Goal: Task Accomplishment & Management: Use online tool/utility

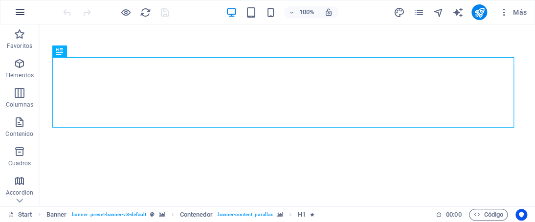
click at [22, 8] on icon "button" at bounding box center [20, 12] width 12 height 12
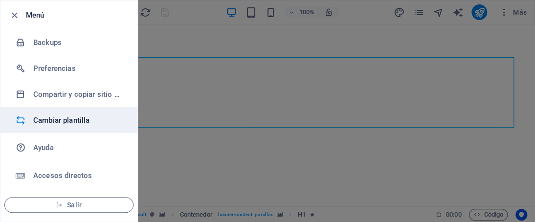
click at [77, 122] on h6 "Cambiar plantilla" at bounding box center [78, 120] width 90 height 12
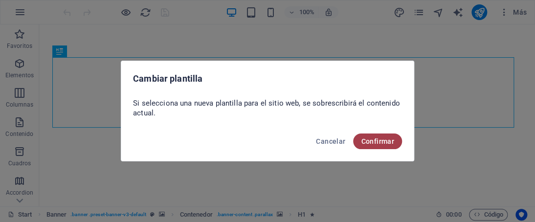
click at [366, 141] on span "Confirmar" at bounding box center [377, 141] width 33 height 8
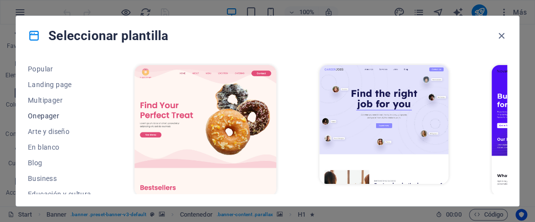
scroll to position [98, 0]
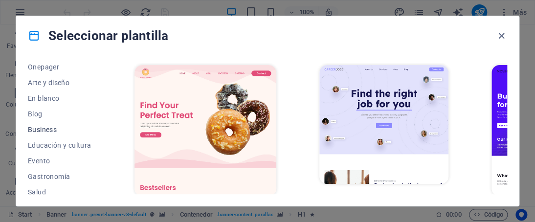
click at [41, 128] on span "Business" at bounding box center [60, 130] width 64 height 8
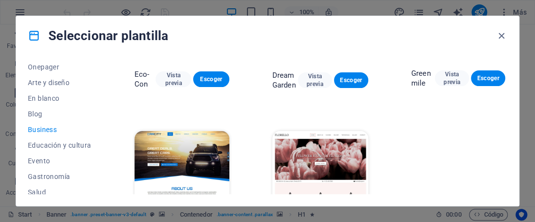
scroll to position [143, 0]
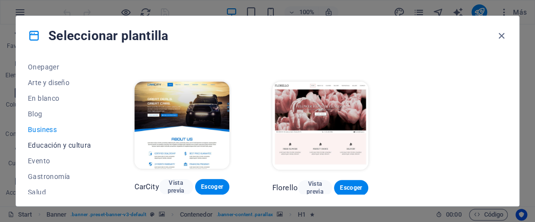
click at [41, 146] on span "Educación y cultura" at bounding box center [60, 145] width 64 height 8
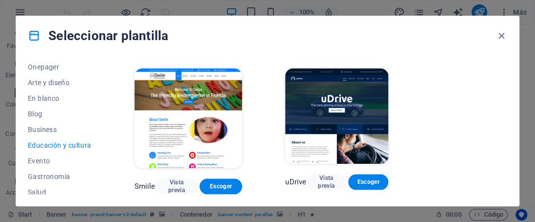
scroll to position [339, 0]
click at [329, 174] on span "Vista previa" at bounding box center [326, 182] width 24 height 16
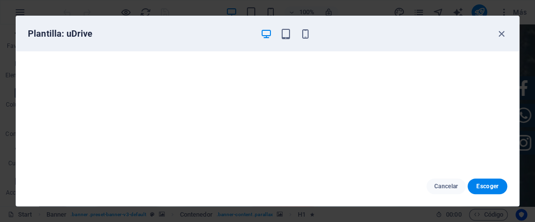
scroll to position [127, 0]
click at [503, 34] on icon "button" at bounding box center [501, 33] width 11 height 11
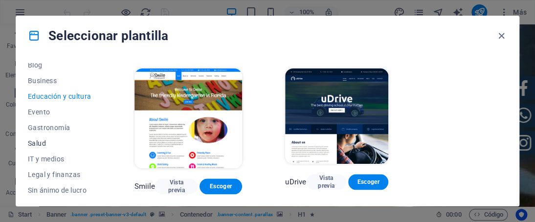
scroll to position [196, 0]
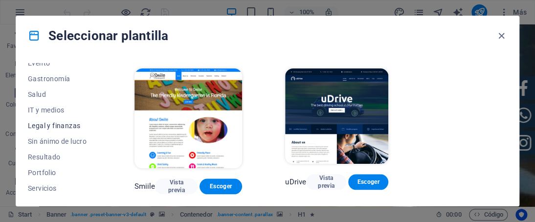
click at [53, 124] on span "Legal y finanzas" at bounding box center [60, 126] width 64 height 8
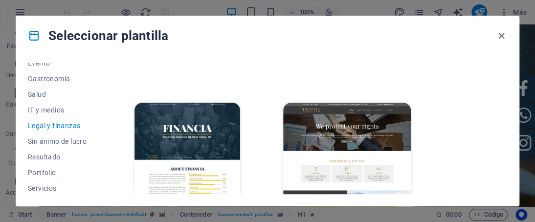
scroll to position [166, 0]
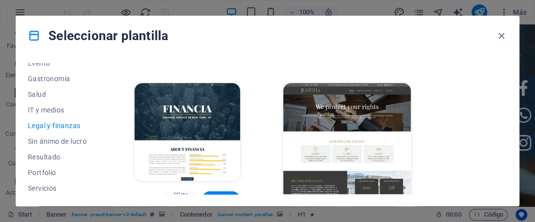
click at [326, 215] on span "Vista previa" at bounding box center [336, 219] width 32 height 8
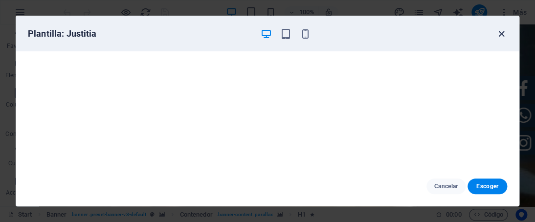
click at [499, 36] on icon "button" at bounding box center [501, 33] width 11 height 11
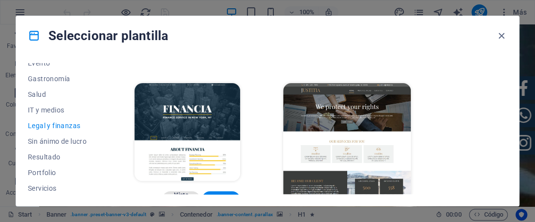
click at [180, 191] on span "Vista previa" at bounding box center [181, 199] width 23 height 16
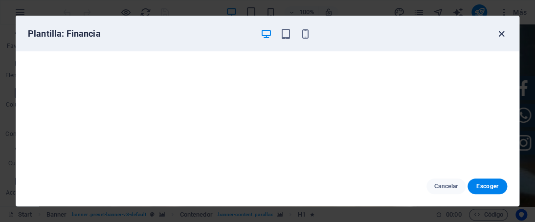
click at [503, 33] on icon "button" at bounding box center [501, 33] width 11 height 11
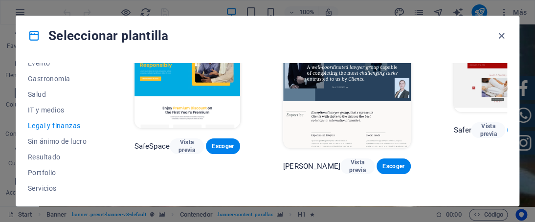
scroll to position [0, 0]
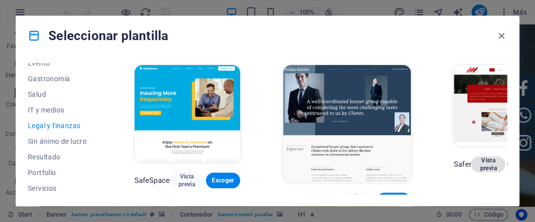
click at [479, 162] on span "Vista previa" at bounding box center [488, 165] width 19 height 16
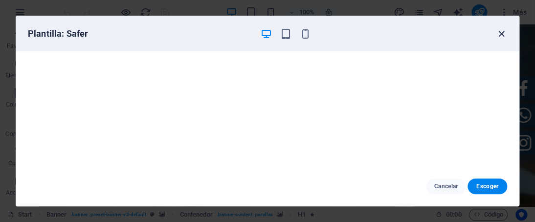
click at [500, 33] on icon "button" at bounding box center [501, 33] width 11 height 11
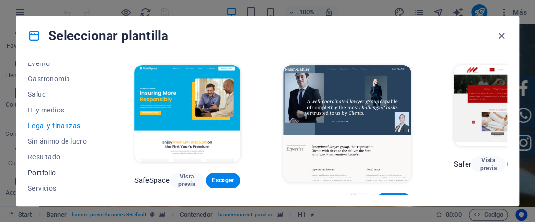
click at [45, 171] on span "Portfolio" at bounding box center [60, 173] width 64 height 8
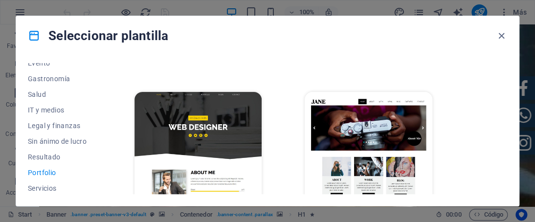
scroll to position [351, 0]
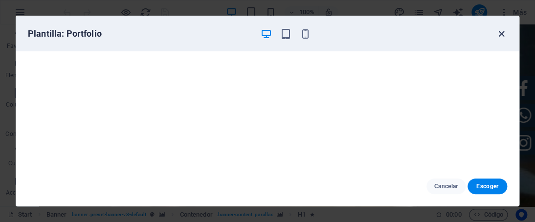
click at [503, 37] on icon "button" at bounding box center [501, 33] width 11 height 11
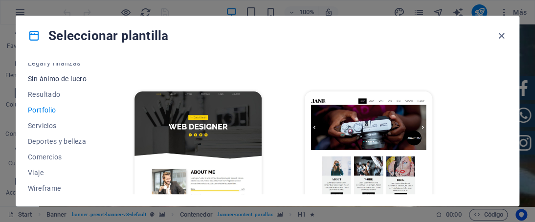
scroll to position [260, 0]
click at [45, 129] on button "Servicios" at bounding box center [60, 124] width 64 height 16
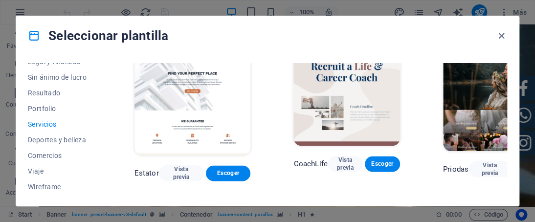
scroll to position [546, 0]
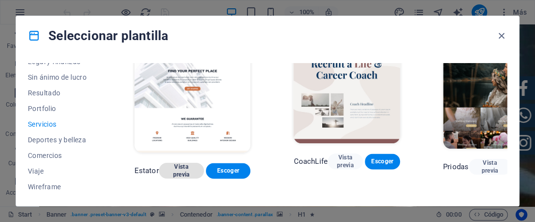
click at [189, 171] on span "Vista previa" at bounding box center [181, 171] width 29 height 16
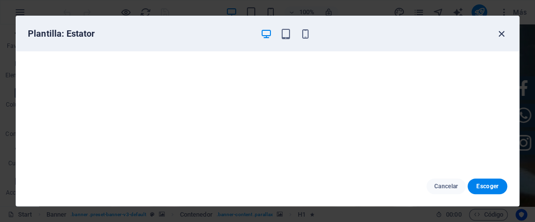
click at [504, 35] on icon "button" at bounding box center [501, 33] width 11 height 11
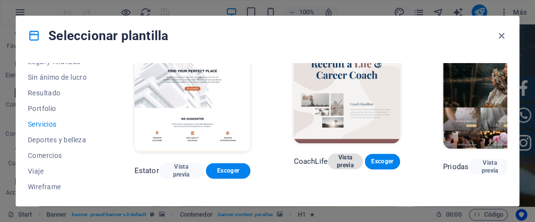
click at [348, 166] on span "Vista previa" at bounding box center [346, 162] width 20 height 16
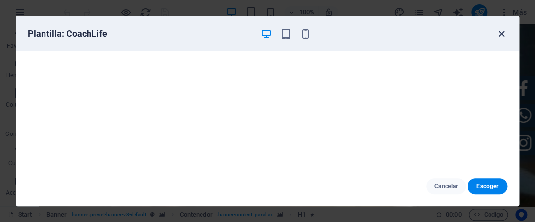
click at [499, 32] on icon "button" at bounding box center [501, 33] width 11 height 11
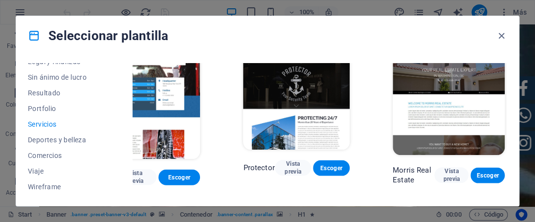
scroll to position [791, 54]
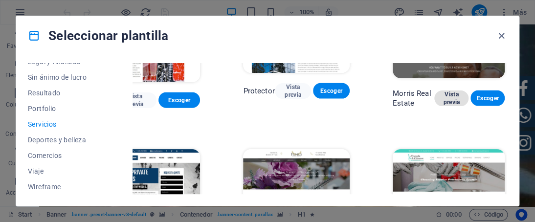
click at [447, 100] on span "Vista previa" at bounding box center [451, 98] width 19 height 16
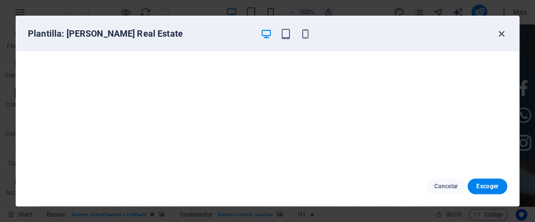
click at [505, 35] on icon "button" at bounding box center [501, 33] width 11 height 11
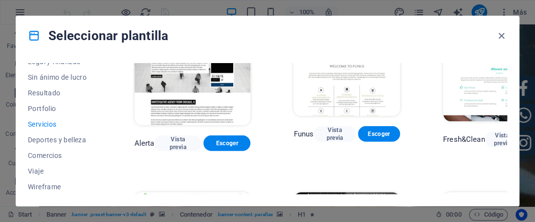
scroll to position [945, 0]
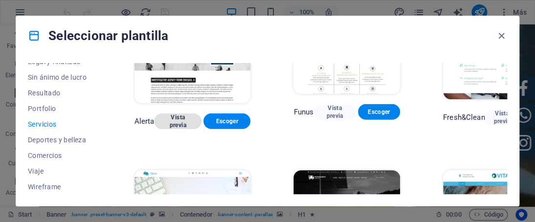
click at [180, 124] on span "Vista previa" at bounding box center [177, 121] width 31 height 16
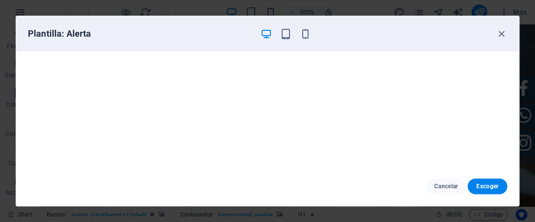
scroll to position [0, 0]
click at [501, 35] on icon "button" at bounding box center [501, 33] width 11 height 11
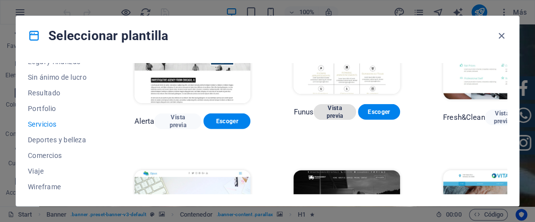
click at [336, 107] on span "Vista previa" at bounding box center [334, 112] width 26 height 16
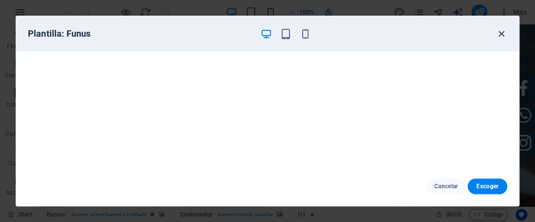
click at [501, 30] on icon "button" at bounding box center [501, 33] width 11 height 11
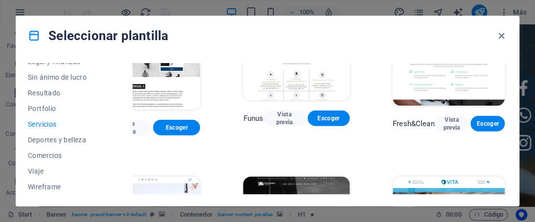
scroll to position [945, 54]
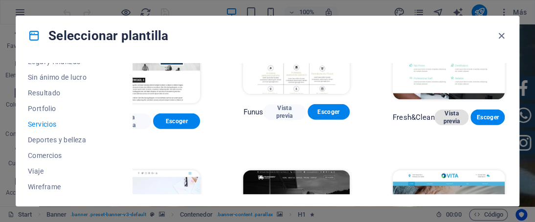
click at [447, 119] on span "Vista previa" at bounding box center [451, 118] width 19 height 16
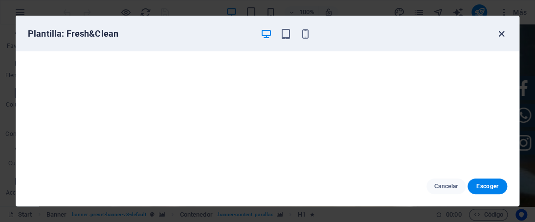
click at [497, 30] on icon "button" at bounding box center [501, 33] width 11 height 11
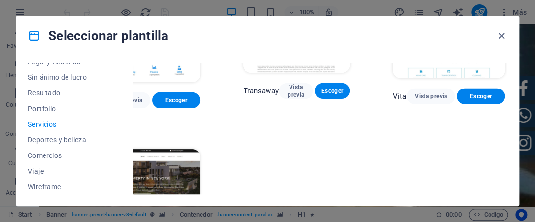
scroll to position [1140, 54]
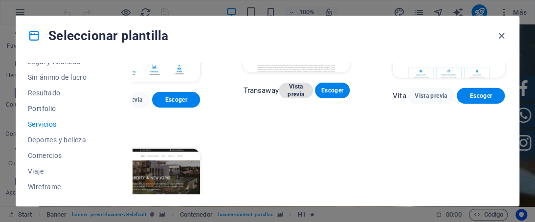
click at [289, 97] on span "Vista previa" at bounding box center [296, 91] width 19 height 16
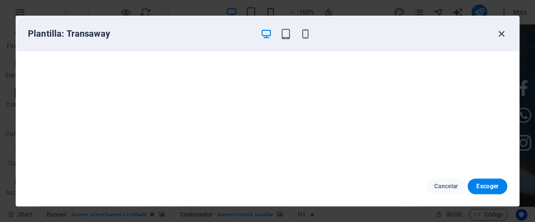
click at [503, 34] on icon "button" at bounding box center [501, 33] width 11 height 11
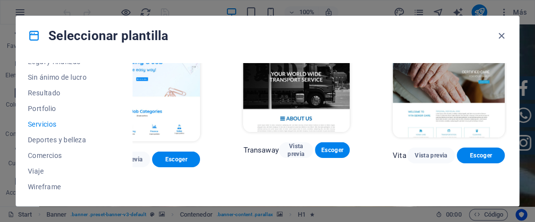
scroll to position [1091, 54]
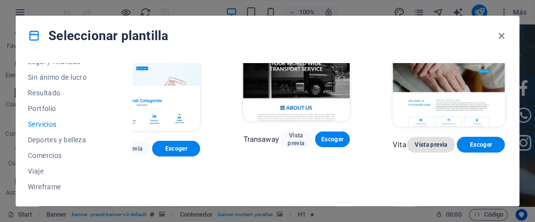
click at [425, 146] on span "Vista previa" at bounding box center [431, 145] width 32 height 8
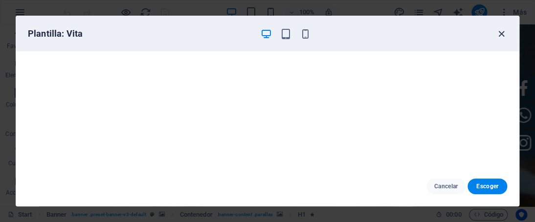
click at [496, 37] on icon "button" at bounding box center [501, 33] width 11 height 11
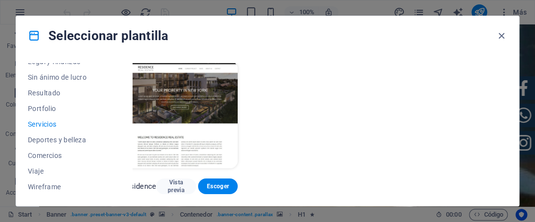
scroll to position [1238, 0]
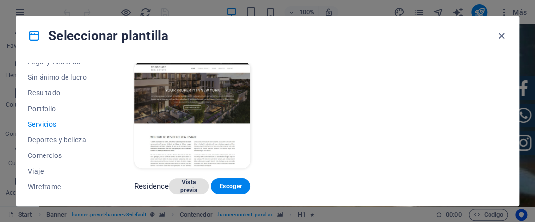
click at [192, 179] on span "Vista previa" at bounding box center [189, 187] width 24 height 16
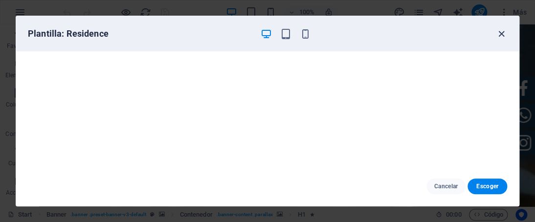
click at [504, 34] on icon "button" at bounding box center [501, 33] width 11 height 11
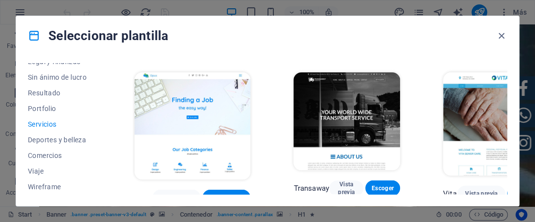
scroll to position [1091, 0]
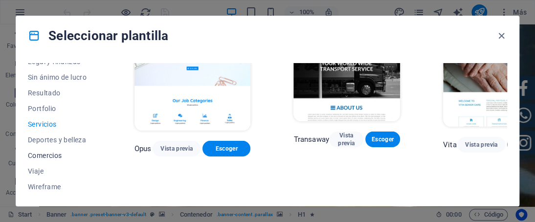
click at [43, 158] on span "Comercios" at bounding box center [60, 156] width 64 height 8
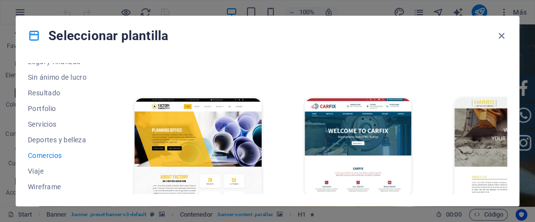
scroll to position [336, 0]
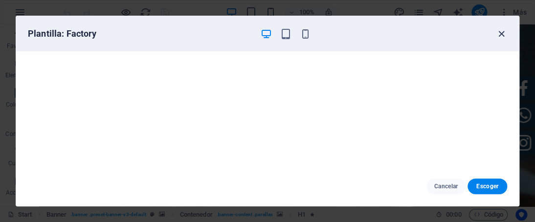
click at [506, 36] on icon "button" at bounding box center [501, 33] width 11 height 11
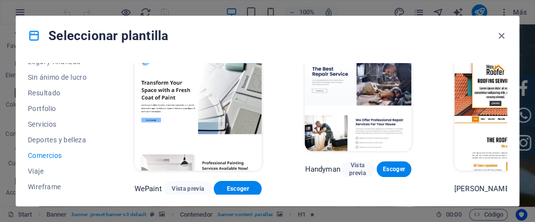
scroll to position [0, 0]
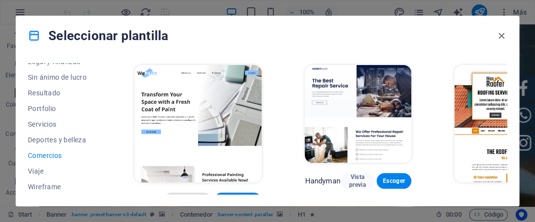
click at [179, 197] on span "Vista previa" at bounding box center [188, 201] width 32 height 8
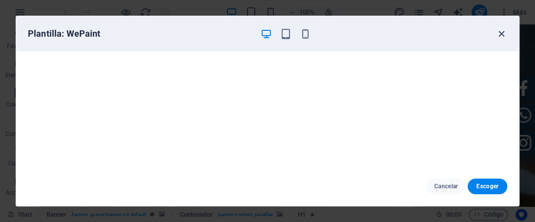
click at [505, 35] on icon "button" at bounding box center [501, 33] width 11 height 11
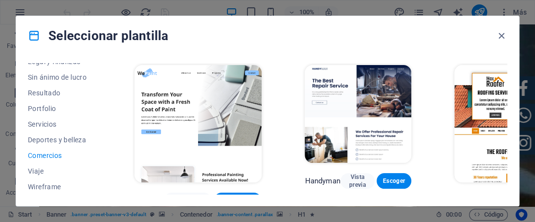
scroll to position [98, 0]
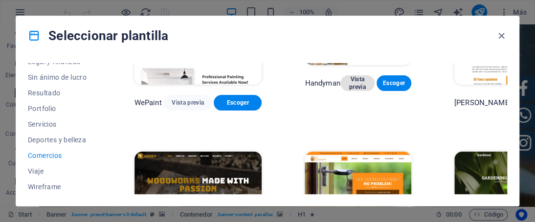
click at [348, 84] on span "Vista previa" at bounding box center [357, 83] width 19 height 16
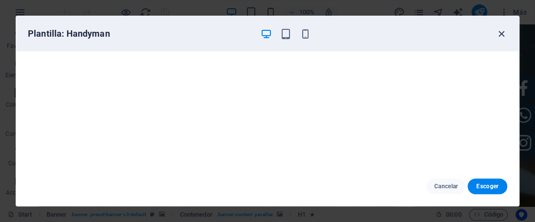
click at [497, 31] on icon "button" at bounding box center [501, 33] width 11 height 11
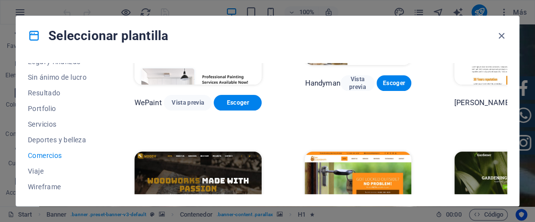
scroll to position [98, 23]
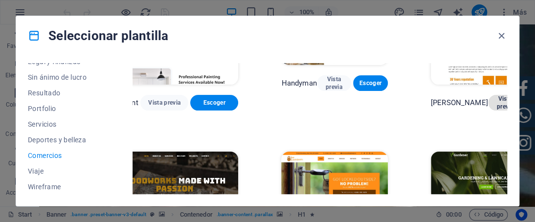
click at [496, 95] on span "Vista previa" at bounding box center [505, 103] width 19 height 16
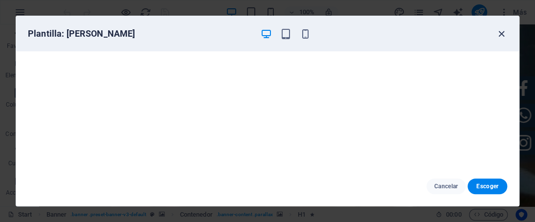
click at [503, 31] on icon "button" at bounding box center [501, 33] width 11 height 11
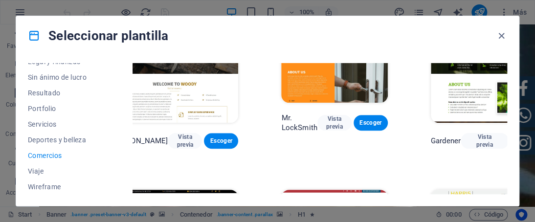
scroll to position [245, 0]
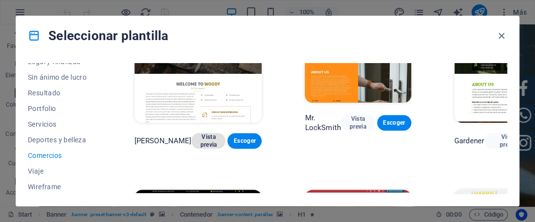
click at [199, 133] on span "Vista previa" at bounding box center [208, 141] width 19 height 16
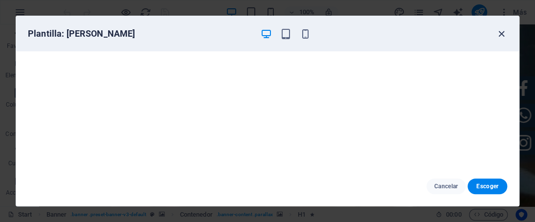
click at [499, 33] on icon "button" at bounding box center [501, 33] width 11 height 11
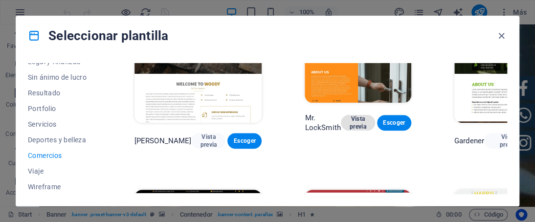
click at [349, 115] on span "Vista previa" at bounding box center [358, 123] width 19 height 16
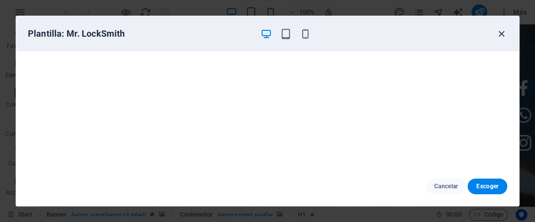
click at [501, 29] on icon "button" at bounding box center [501, 33] width 11 height 11
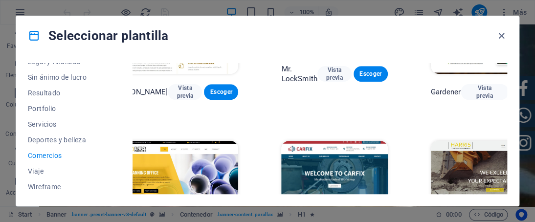
scroll to position [196, 23]
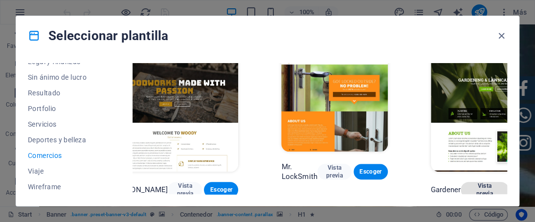
click at [469, 182] on span "Vista previa" at bounding box center [485, 190] width 32 height 16
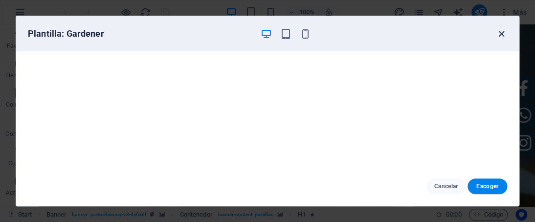
click at [499, 39] on icon "button" at bounding box center [501, 33] width 11 height 11
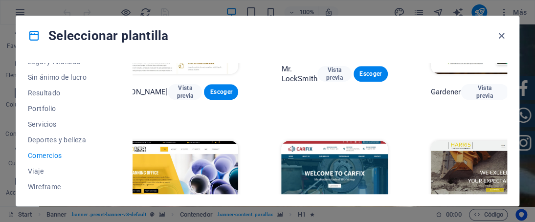
scroll to position [336, 23]
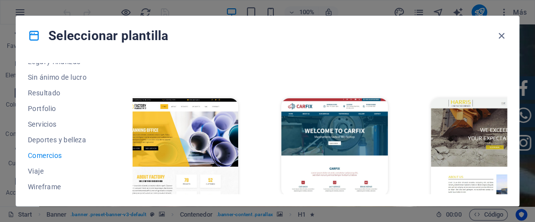
click at [310, 206] on span "Vista previa" at bounding box center [323, 214] width 26 height 16
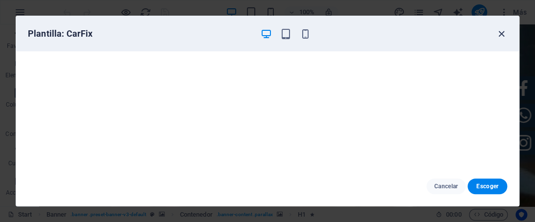
click at [500, 36] on icon "button" at bounding box center [501, 33] width 11 height 11
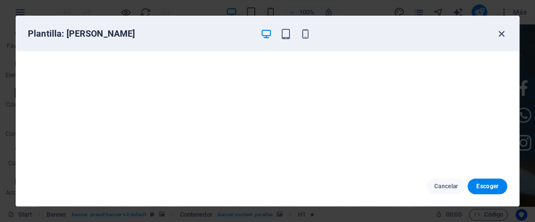
click at [501, 29] on icon "button" at bounding box center [501, 33] width 11 height 11
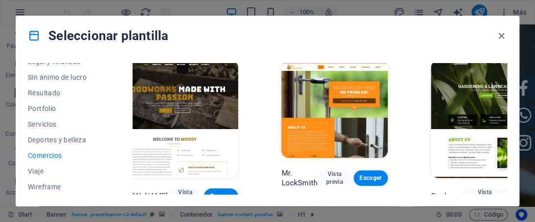
scroll to position [0, 23]
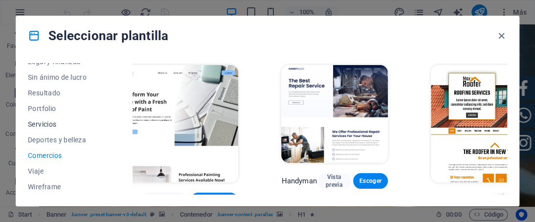
click at [45, 121] on span "Servicios" at bounding box center [60, 124] width 64 height 8
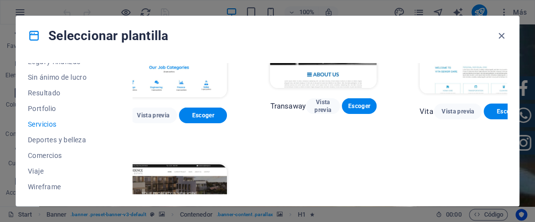
scroll to position [1125, 23]
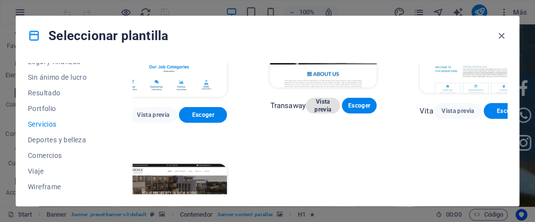
click at [322, 113] on span "Vista previa" at bounding box center [323, 106] width 19 height 16
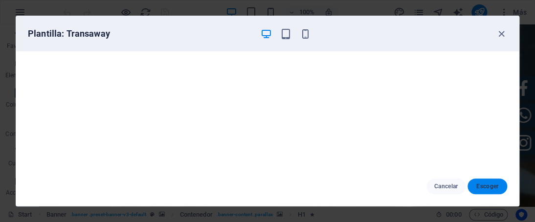
click at [480, 185] on span "Escoger" at bounding box center [487, 186] width 24 height 8
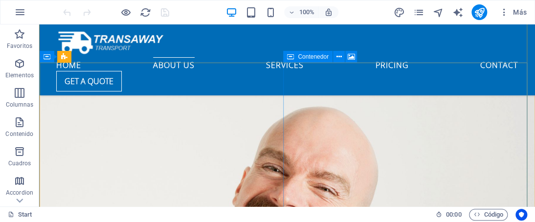
scroll to position [1366, 0]
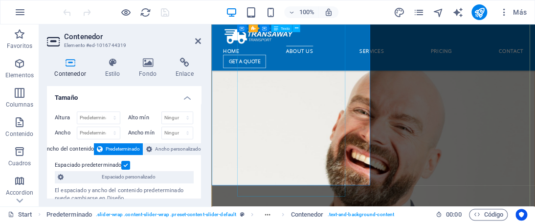
scroll to position [1434, 0]
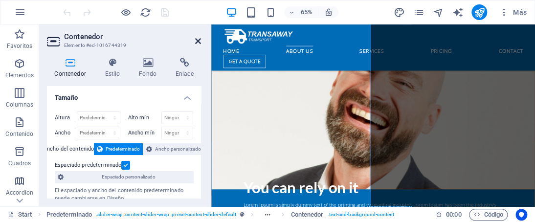
drag, startPoint x: 201, startPoint y: 40, endPoint x: 367, endPoint y: 59, distance: 167.4
click at [201, 40] on icon at bounding box center [198, 41] width 6 height 8
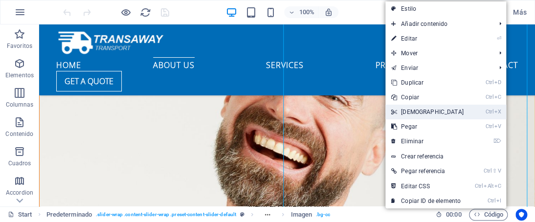
click at [416, 118] on link "Ctrl X Cortar" at bounding box center [427, 112] width 84 height 15
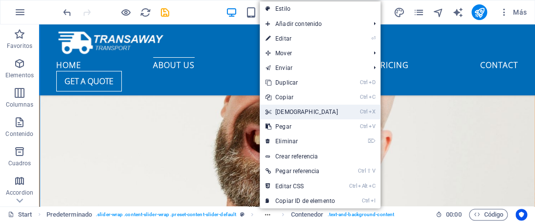
click at [290, 111] on link "Ctrl X Cortar" at bounding box center [302, 112] width 84 height 15
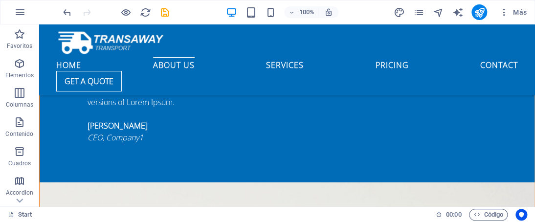
scroll to position [1023, 0]
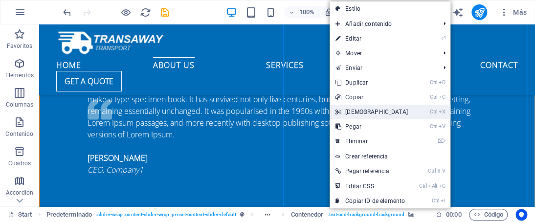
click at [362, 114] on link "Ctrl X Cortar" at bounding box center [372, 112] width 84 height 15
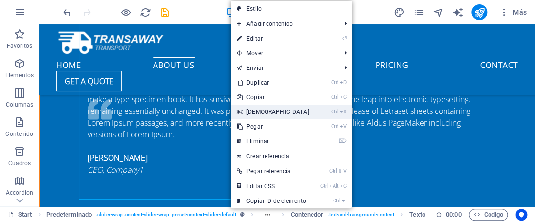
drag, startPoint x: 264, startPoint y: 109, endPoint x: 305, endPoint y: 115, distance: 41.6
click at [264, 109] on link "Ctrl X Cortar" at bounding box center [273, 112] width 84 height 15
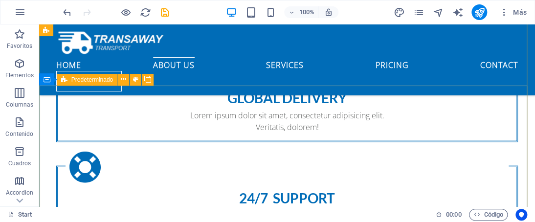
scroll to position [828, 0]
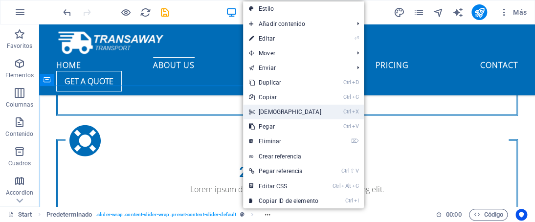
click at [295, 111] on link "Ctrl X Cortar" at bounding box center [285, 112] width 84 height 15
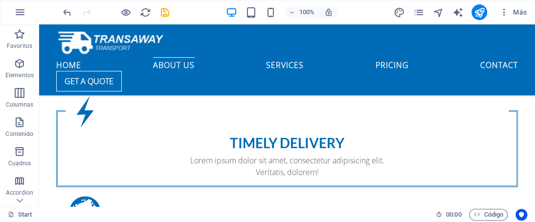
scroll to position [632, 0]
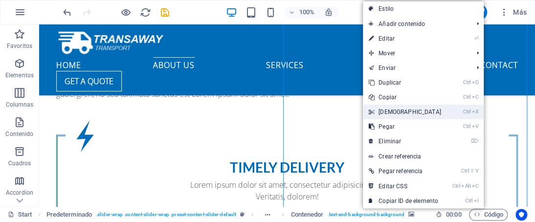
click at [394, 113] on link "Ctrl X Cortar" at bounding box center [405, 112] width 84 height 15
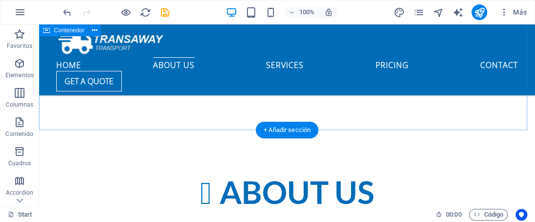
scroll to position [534, 0]
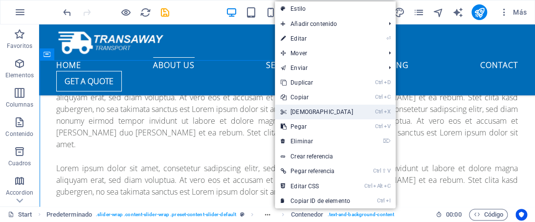
drag, startPoint x: 311, startPoint y: 113, endPoint x: 288, endPoint y: 94, distance: 30.3
click at [311, 113] on link "Ctrl X Cortar" at bounding box center [317, 112] width 84 height 15
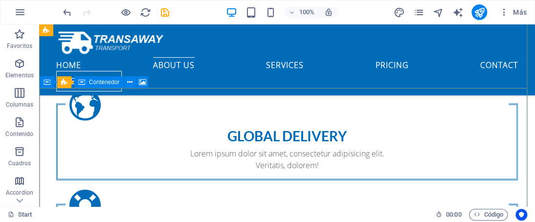
scroll to position [681, 0]
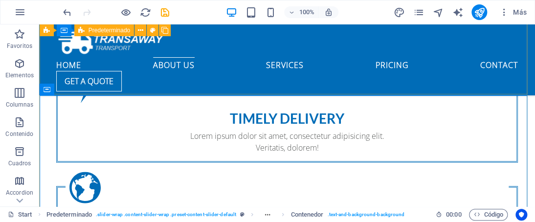
scroll to position [632, 0]
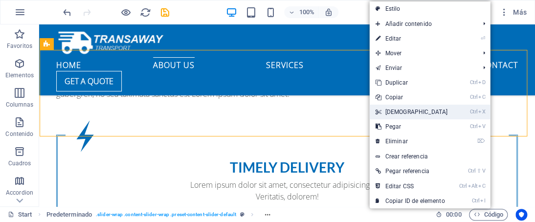
click at [396, 108] on link "Ctrl X Cortar" at bounding box center [411, 112] width 84 height 15
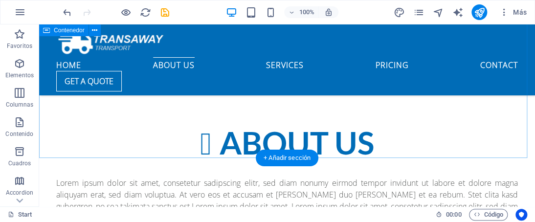
scroll to position [436, 0]
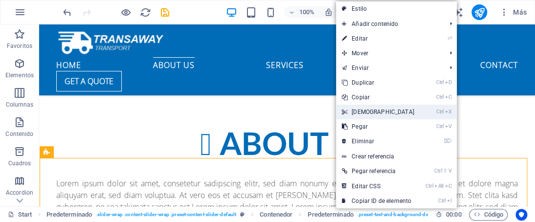
click at [365, 113] on link "Ctrl X Cortar" at bounding box center [378, 112] width 84 height 15
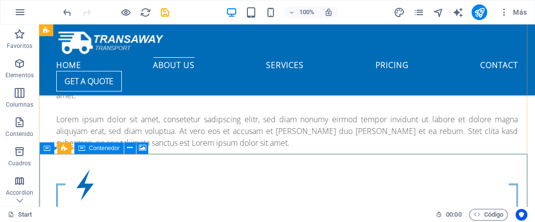
scroll to position [534, 0]
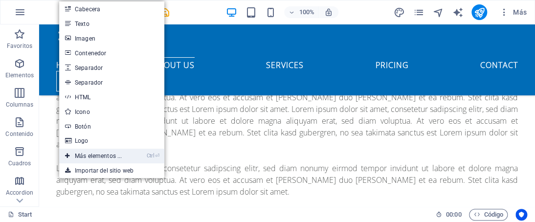
click at [164, 160] on li "Ctrl ⏎ Más elementos ..." at bounding box center [111, 156] width 105 height 15
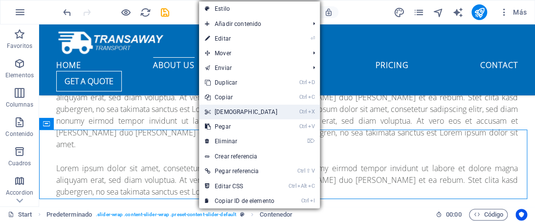
click at [243, 115] on link "Ctrl X Cortar" at bounding box center [241, 112] width 84 height 15
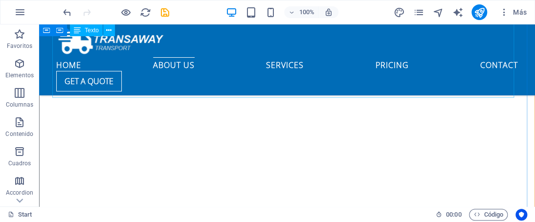
scroll to position [1170, 0]
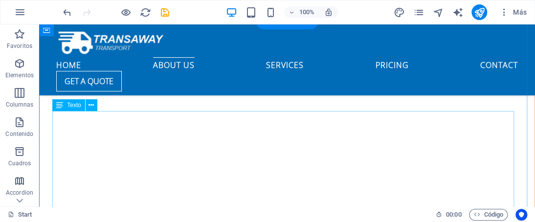
scroll to position [1121, 0]
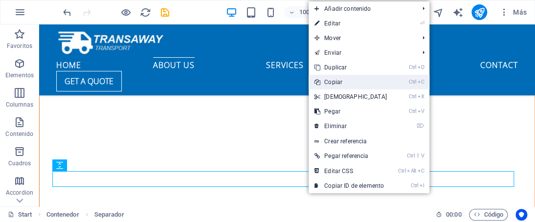
click at [339, 84] on link "Ctrl C Copiar" at bounding box center [351, 82] width 84 height 15
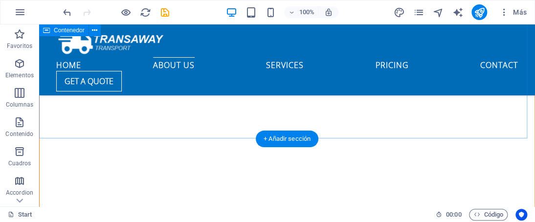
scroll to position [1415, 0]
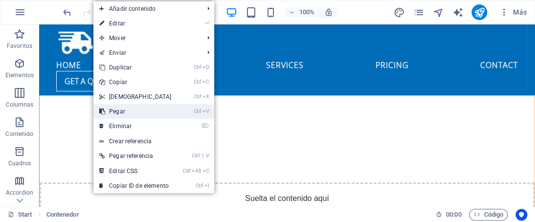
click at [124, 107] on link "Ctrl V Pegar" at bounding box center [135, 111] width 84 height 15
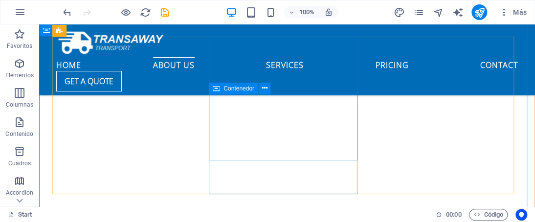
scroll to position [1318, 0]
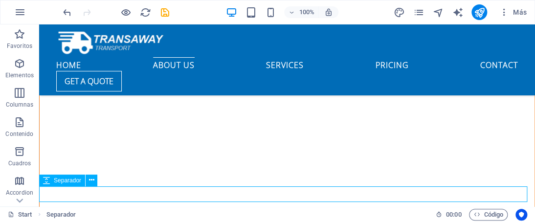
select select "rem"
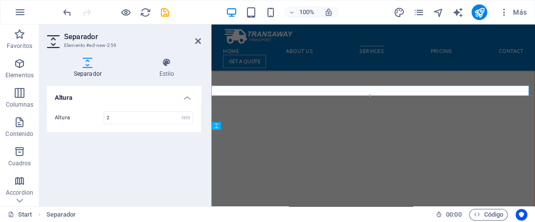
scroll to position [1386, 0]
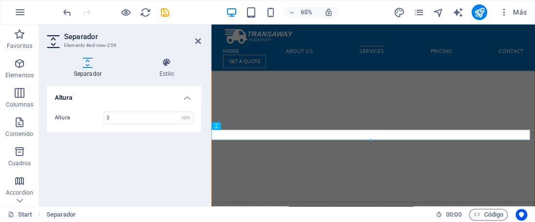
drag, startPoint x: 254, startPoint y: 193, endPoint x: 546, endPoint y: 114, distance: 302.6
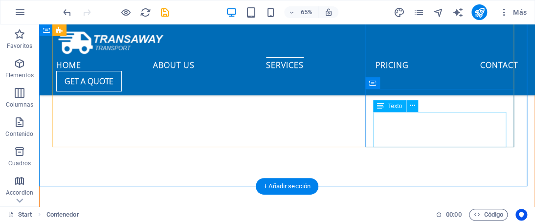
scroll to position [1318, 0]
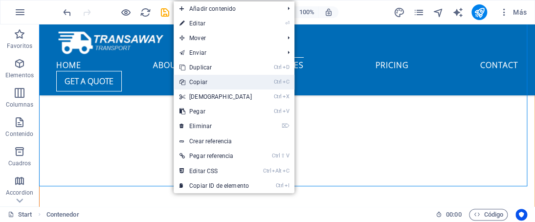
click at [210, 80] on link "Ctrl C Copiar" at bounding box center [216, 82] width 84 height 15
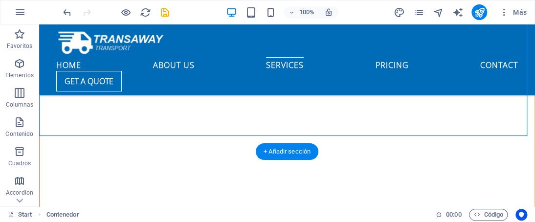
scroll to position [1416, 0]
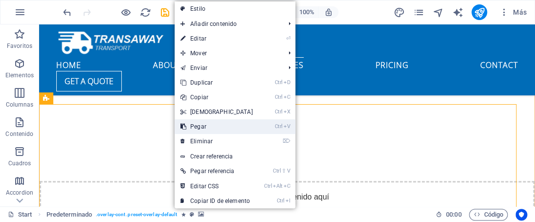
click at [203, 129] on link "Ctrl V Pegar" at bounding box center [217, 126] width 84 height 15
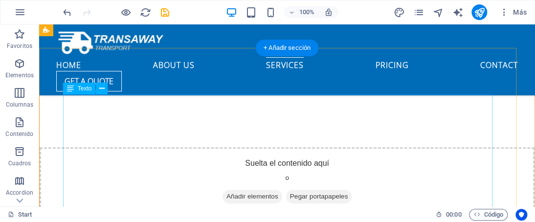
scroll to position [1419, 0]
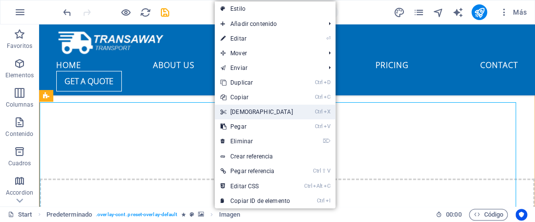
click at [254, 111] on link "Ctrl X Cortar" at bounding box center [257, 112] width 84 height 15
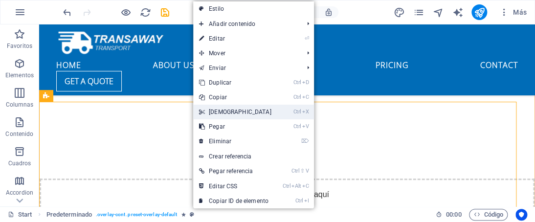
click at [247, 113] on link "Ctrl X Cortar" at bounding box center [235, 112] width 84 height 15
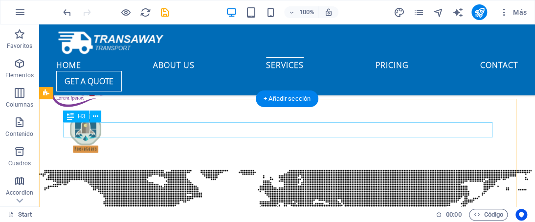
scroll to position [1843, 0]
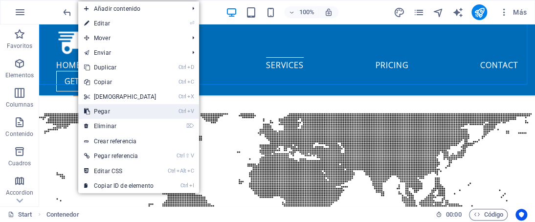
click at [104, 116] on link "Ctrl V Pegar" at bounding box center [120, 111] width 84 height 15
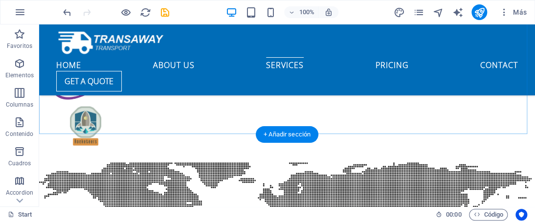
scroll to position [1794, 0]
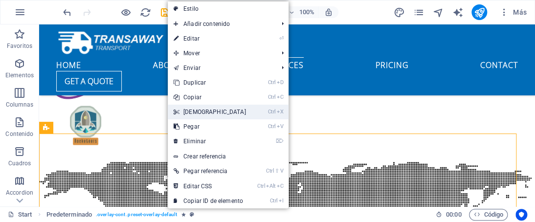
click at [196, 116] on link "Ctrl X Cortar" at bounding box center [210, 112] width 84 height 15
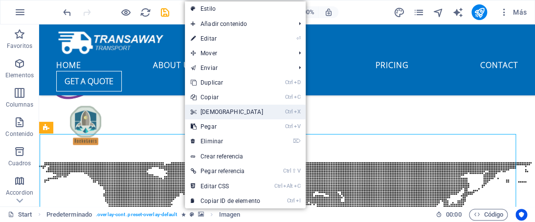
click at [227, 116] on link "Ctrl X Cortar" at bounding box center [227, 112] width 84 height 15
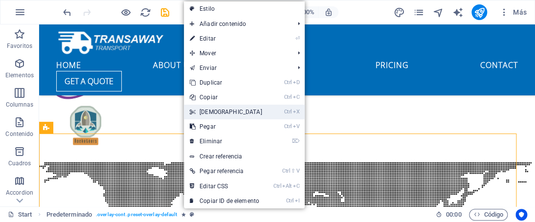
click at [213, 107] on link "Ctrl X Cortar" at bounding box center [226, 112] width 84 height 15
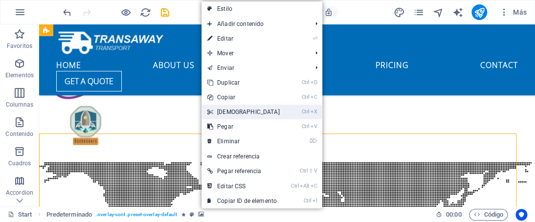
click at [226, 113] on link "Ctrl X Cortar" at bounding box center [244, 112] width 84 height 15
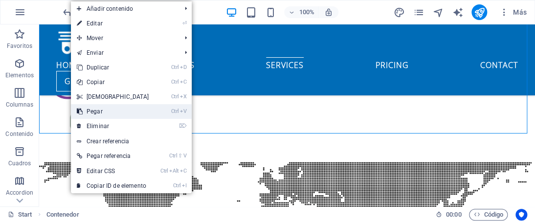
click at [96, 111] on link "Ctrl V Pegar" at bounding box center [113, 111] width 84 height 15
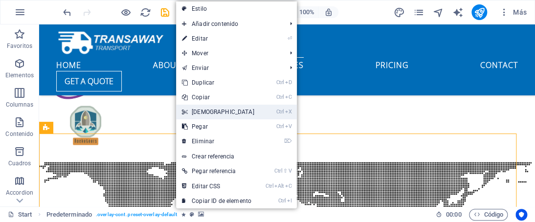
click at [225, 107] on link "Ctrl X Cortar" at bounding box center [218, 112] width 84 height 15
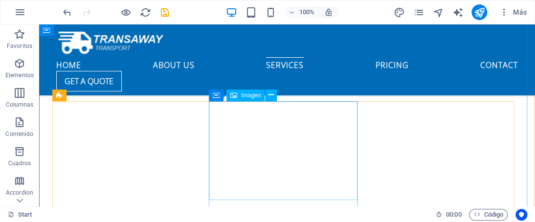
scroll to position [1207, 0]
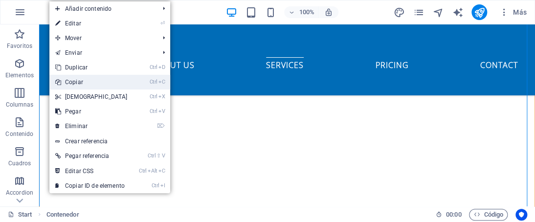
click at [94, 83] on link "Ctrl C Copiar" at bounding box center [91, 82] width 84 height 15
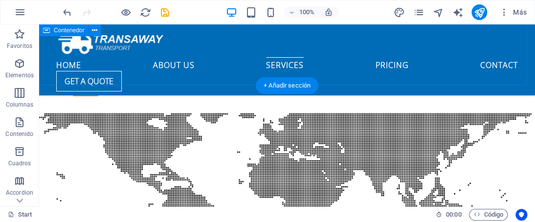
scroll to position [1794, 0]
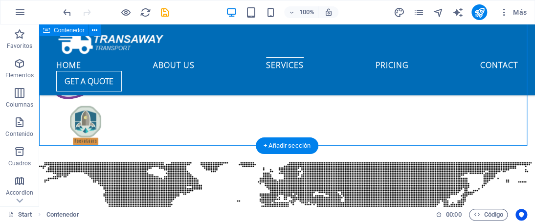
scroll to position [1745, 0]
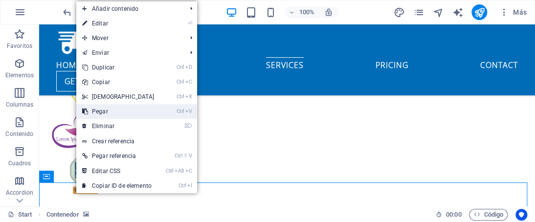
click at [116, 113] on link "Ctrl V Pegar" at bounding box center [118, 111] width 84 height 15
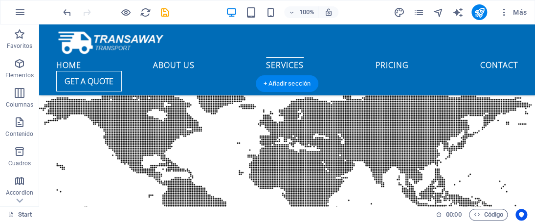
scroll to position [1844, 0]
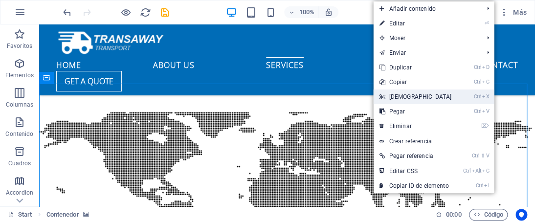
click at [411, 92] on link "Ctrl X Cortar" at bounding box center [415, 97] width 84 height 15
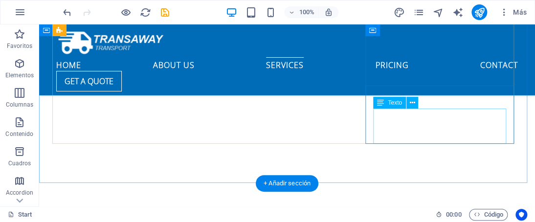
scroll to position [2152, 0]
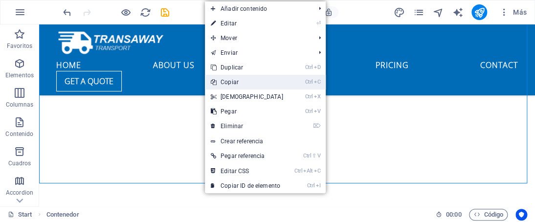
click at [235, 79] on link "Ctrl C Copiar" at bounding box center [247, 82] width 84 height 15
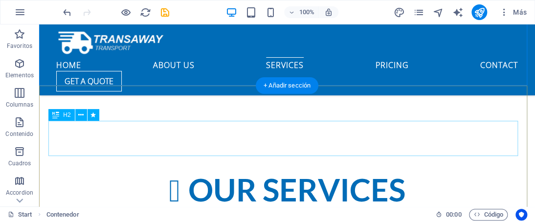
scroll to position [2250, 0]
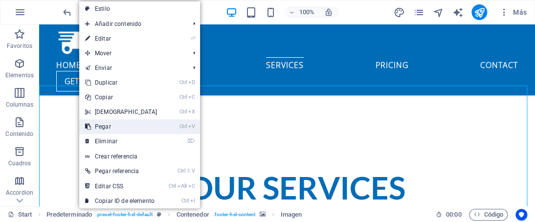
click at [106, 131] on link "Ctrl V Pegar" at bounding box center [121, 126] width 84 height 15
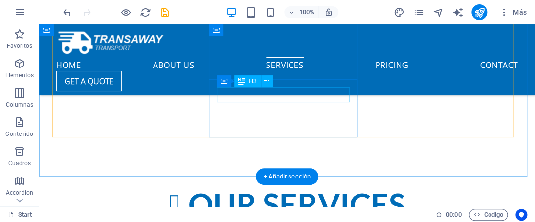
scroll to position [2152, 0]
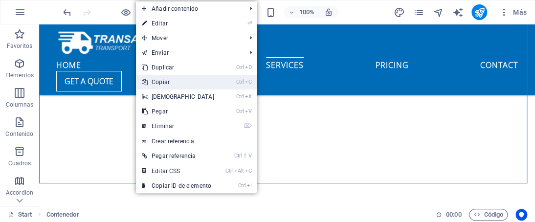
drag, startPoint x: 169, startPoint y: 86, endPoint x: 84, endPoint y: 104, distance: 87.0
click at [169, 86] on link "Ctrl C Copiar" at bounding box center [178, 82] width 84 height 15
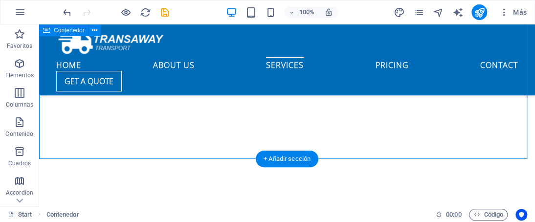
scroll to position [2250, 0]
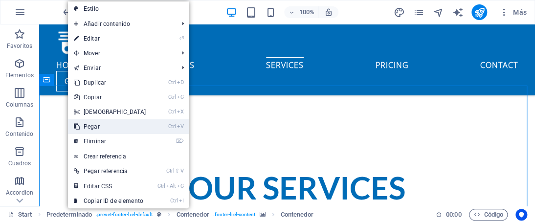
click at [92, 123] on link "Ctrl V Pegar" at bounding box center [110, 126] width 84 height 15
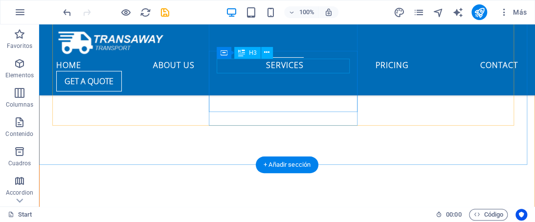
scroll to position [1386, 0]
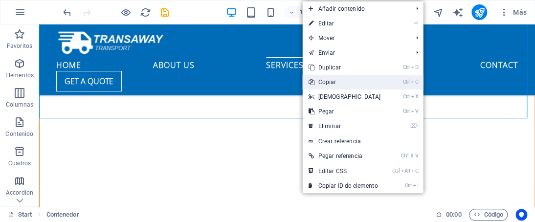
drag, startPoint x: 338, startPoint y: 82, endPoint x: 343, endPoint y: 78, distance: 6.7
click at [338, 82] on link "Ctrl C Copiar" at bounding box center [344, 82] width 84 height 15
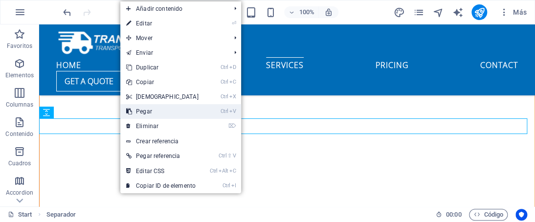
click at [156, 114] on link "Ctrl V Pegar" at bounding box center [162, 111] width 84 height 15
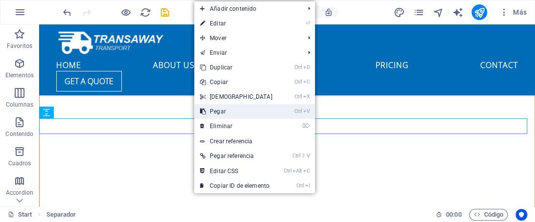
click at [223, 113] on link "Ctrl V Pegar" at bounding box center [236, 111] width 84 height 15
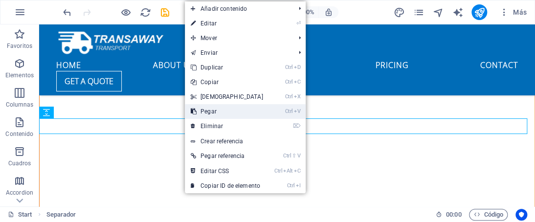
click at [225, 113] on link "Ctrl V Pegar" at bounding box center [227, 111] width 84 height 15
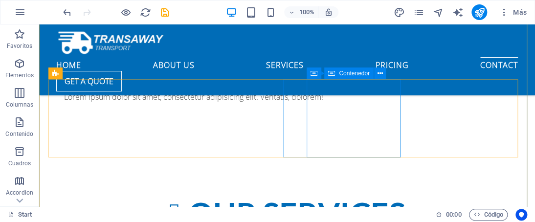
scroll to position [3587, 0]
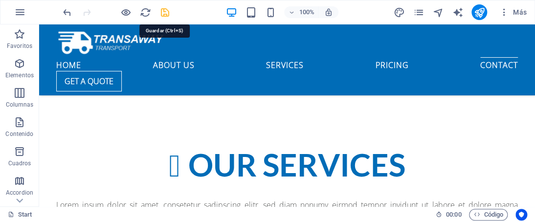
click at [162, 13] on icon "save" at bounding box center [164, 12] width 11 height 11
checkbox input "false"
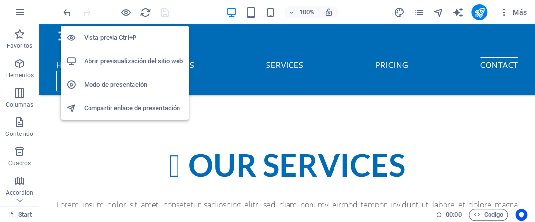
click at [110, 37] on h6 "Vista previa Ctrl+P" at bounding box center [133, 38] width 99 height 12
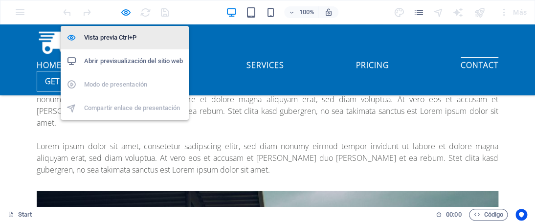
click at [110, 38] on h6 "Vista previa Ctrl+P" at bounding box center [133, 38] width 99 height 12
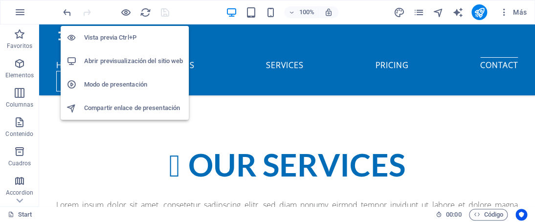
click at [113, 60] on h6 "Abrir previsualización del sitio web" at bounding box center [133, 61] width 99 height 12
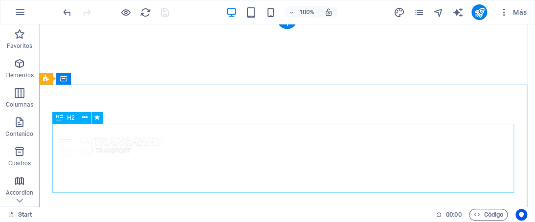
scroll to position [0, 0]
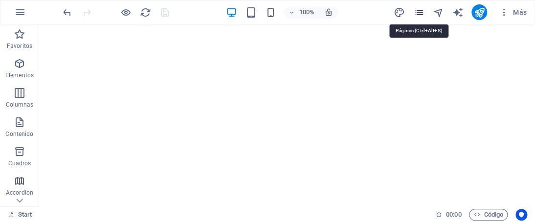
click at [423, 13] on icon "pages" at bounding box center [418, 12] width 11 height 11
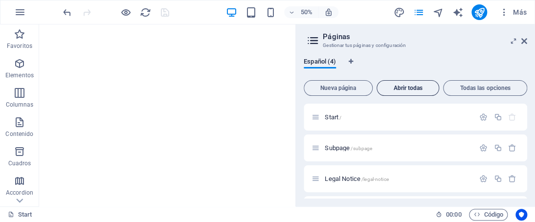
click at [393, 89] on span "Abrir todas" at bounding box center [408, 88] width 54 height 6
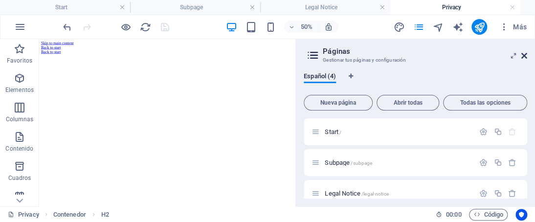
click at [525, 56] on icon at bounding box center [524, 56] width 6 height 8
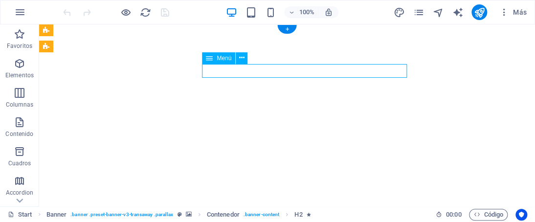
select select
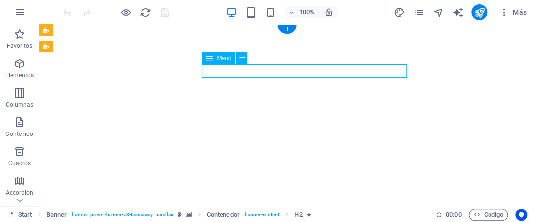
select select
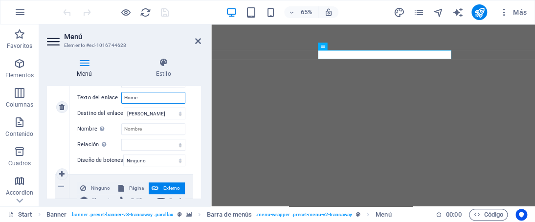
scroll to position [119, 0]
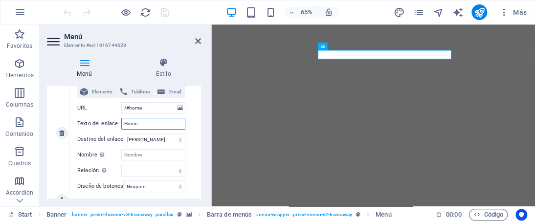
drag, startPoint x: 141, startPoint y: 98, endPoint x: 76, endPoint y: 92, distance: 65.3
click at [76, 92] on div "Ninguno Página Externo Elemento Teléfono Email Página Start Subpage Legal Notic…" at bounding box center [131, 133] width 124 height 134
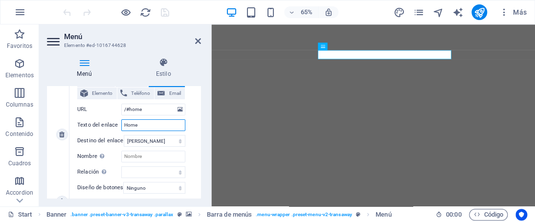
click at [145, 129] on input "Home" at bounding box center [153, 125] width 64 height 12
type input "Hom"
select select
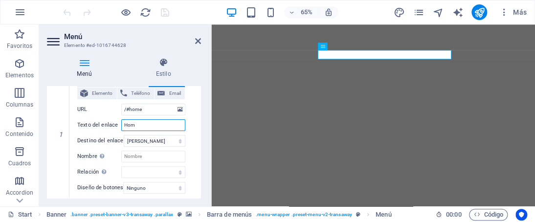
select select
type input "H"
select select
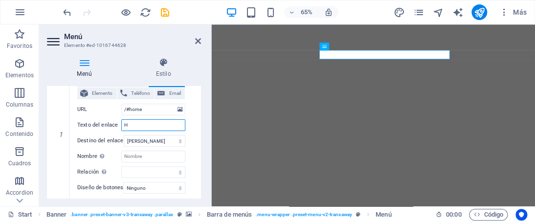
select select
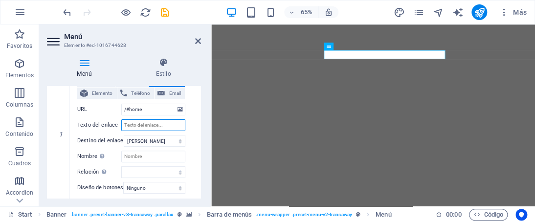
select select
type input "n"
select select
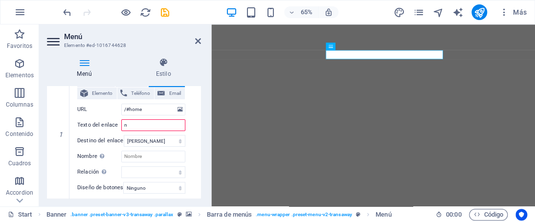
select select
type input "NOSOTROS"
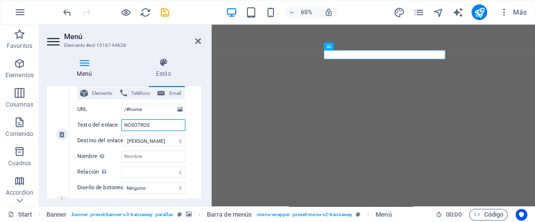
select select
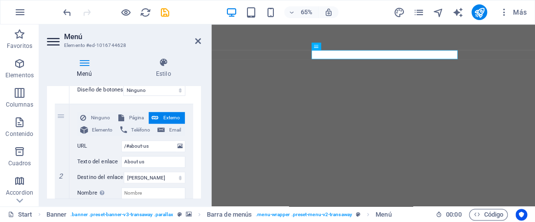
scroll to position [266, 0]
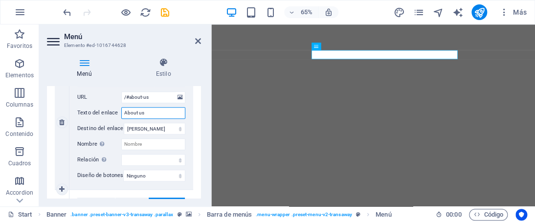
drag, startPoint x: 152, startPoint y: 113, endPoint x: 98, endPoint y: 96, distance: 55.9
click at [98, 96] on div "Ninguno Página Externo Elemento Teléfono Email Página Start Subpage Legal Notic…" at bounding box center [131, 114] width 108 height 103
select select
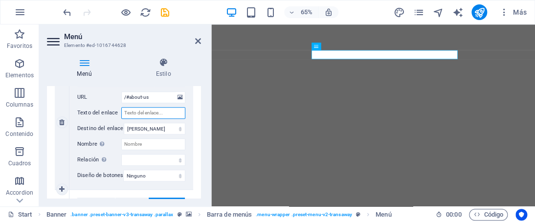
select select
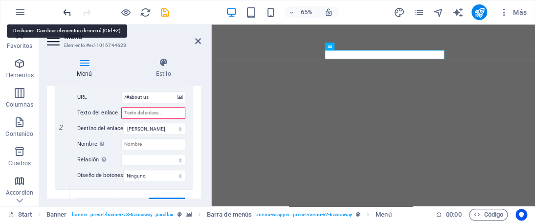
click at [66, 10] on icon "undo" at bounding box center [67, 12] width 11 height 11
select select
type input "About us"
select select
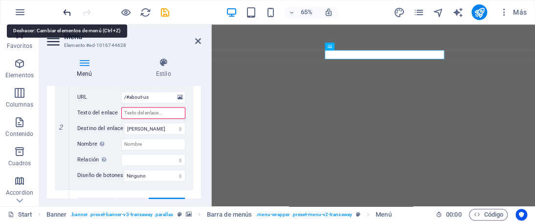
select select
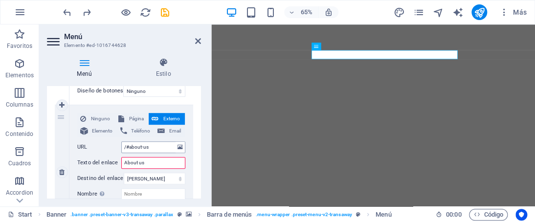
scroll to position [217, 0]
drag, startPoint x: 150, startPoint y: 160, endPoint x: 101, endPoint y: 162, distance: 48.5
click at [101, 162] on div "Texto del enlace About us" at bounding box center [131, 162] width 108 height 12
type input "n"
select select
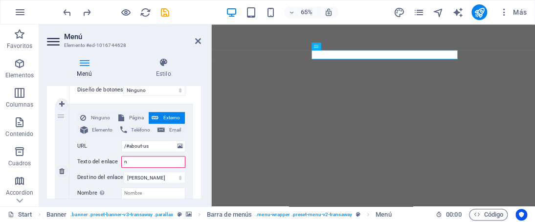
select select
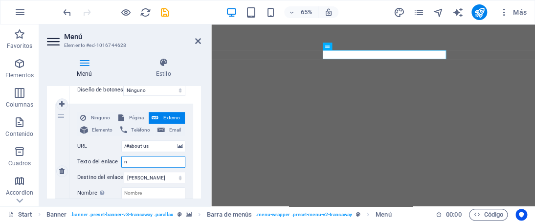
type input "nn"
select select
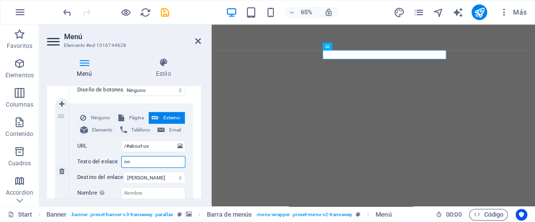
select select
type input "n"
select select
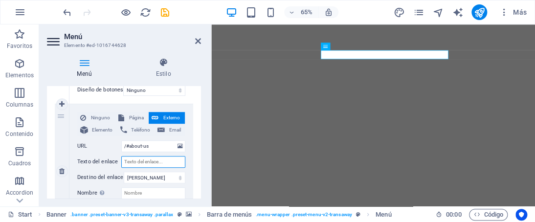
select select
type input "n"
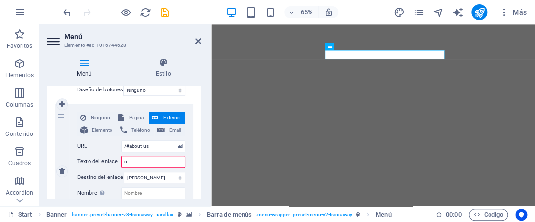
select select
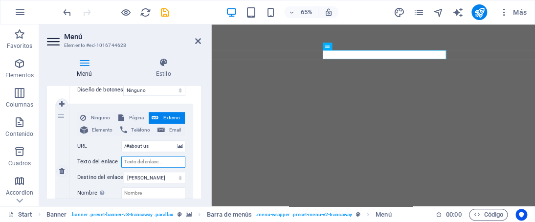
select select
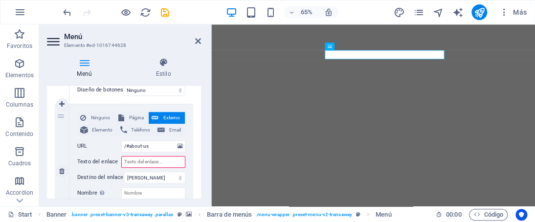
type input "n"
select select
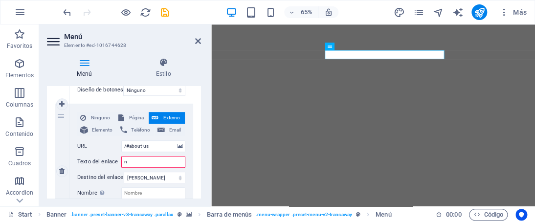
select select
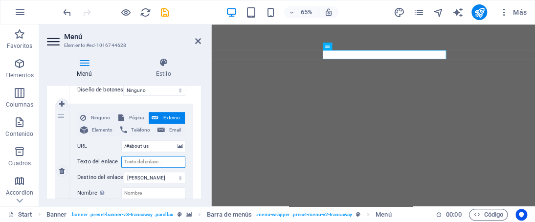
select select
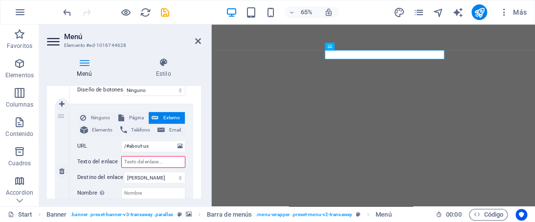
type input "n"
select select
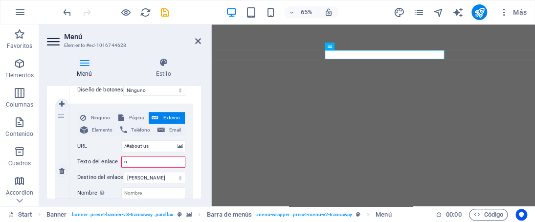
select select
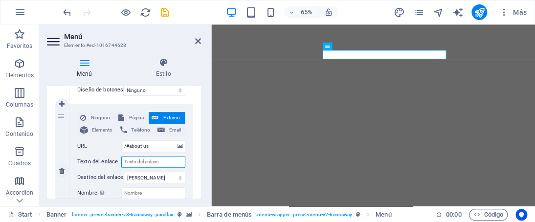
select select
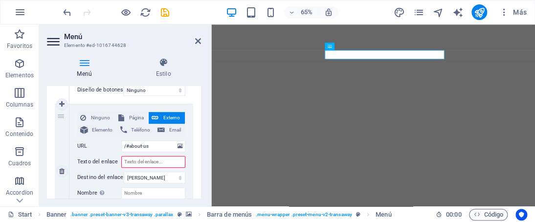
type input "n"
select select
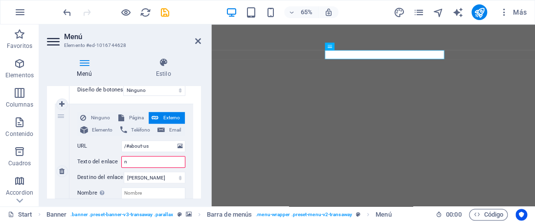
select select
type input "no"
select select
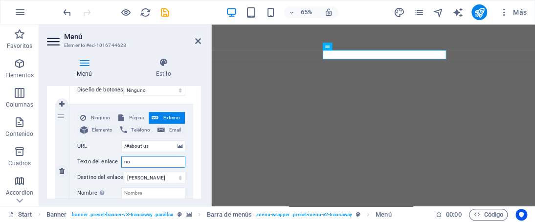
select select
type input "nos"
select select
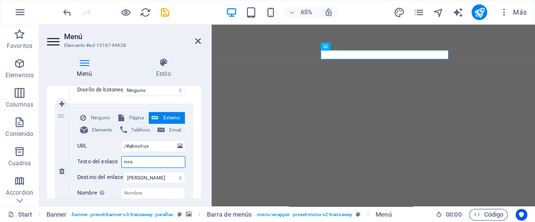
select select
type input "noso"
select select
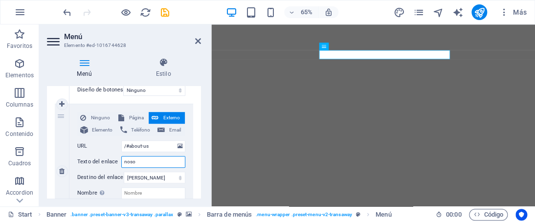
select select
type input "nosor"
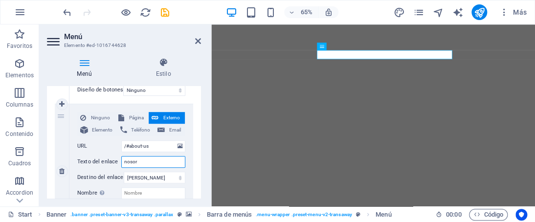
select select
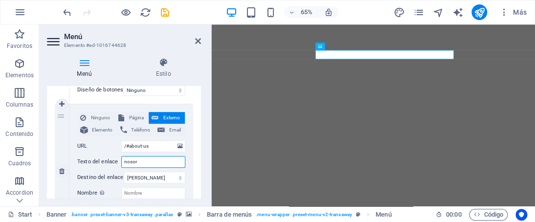
type input "noso"
select select
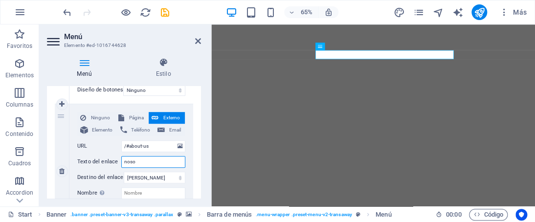
select select
type input "nosot"
select select
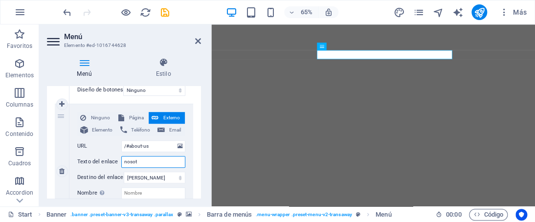
select select
type input "nosotr"
select select
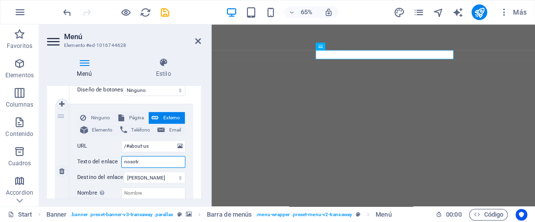
select select
type input "nosotro"
select select
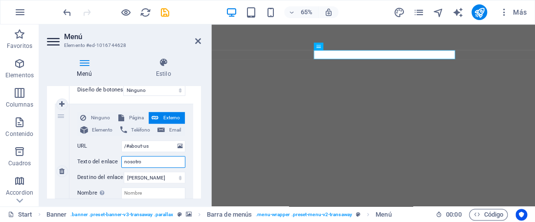
select select
type input "nosotros"
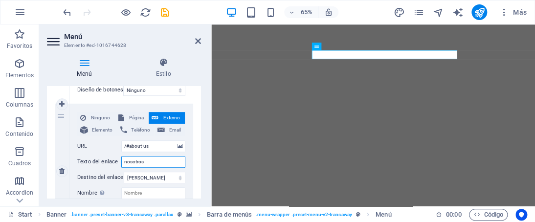
select select
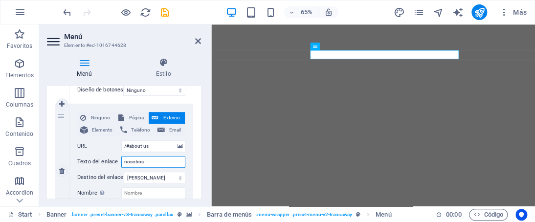
type input "nosotros"
select select
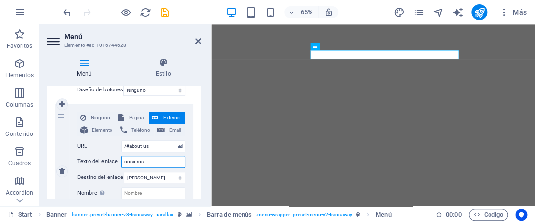
select select
type input "nosotros h"
select select
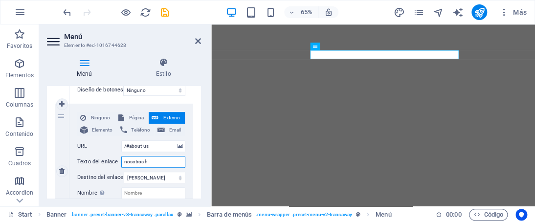
select select
type input "nosotros ho"
select select
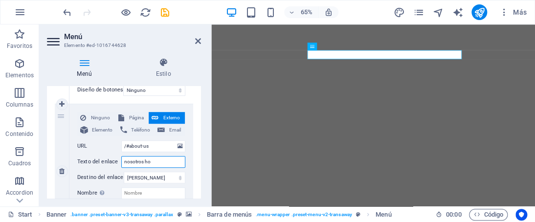
select select
type input "nosotros hoy"
select select
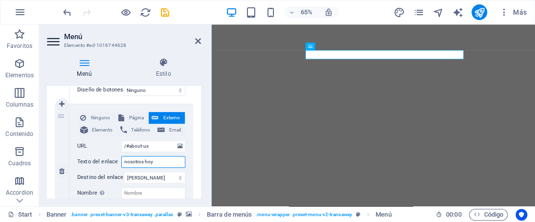
select select
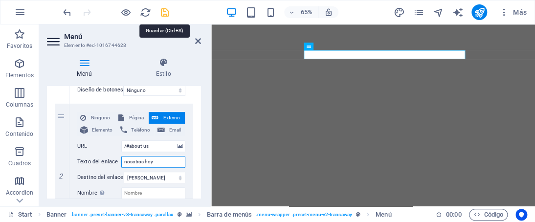
type input "nosotros hoy"
click at [164, 15] on icon "save" at bounding box center [164, 12] width 11 height 11
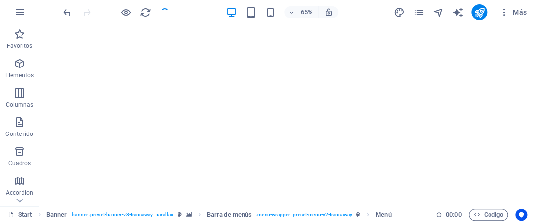
checkbox input "false"
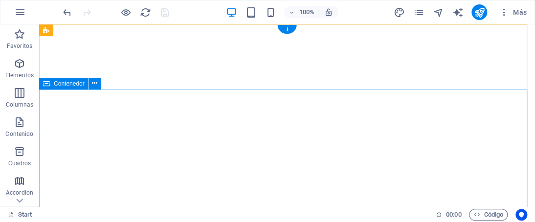
scroll to position [0, 0]
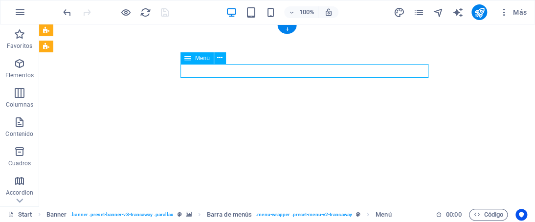
select select
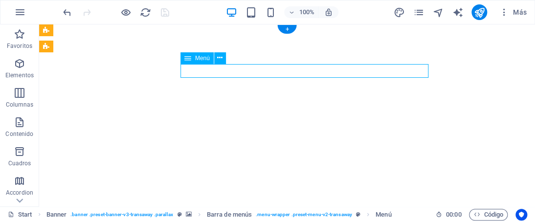
select select
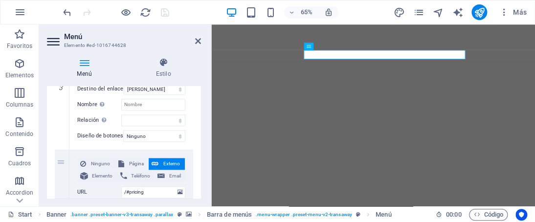
scroll to position [342, 0]
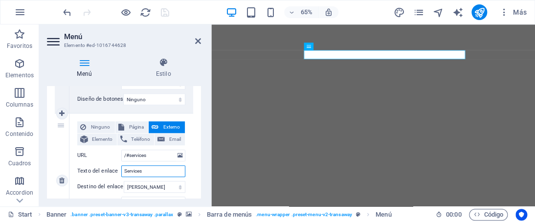
drag, startPoint x: 146, startPoint y: 175, endPoint x: 137, endPoint y: 175, distance: 9.3
click at [137, 175] on input "Services" at bounding box center [153, 171] width 64 height 12
type input "Servici"
select select
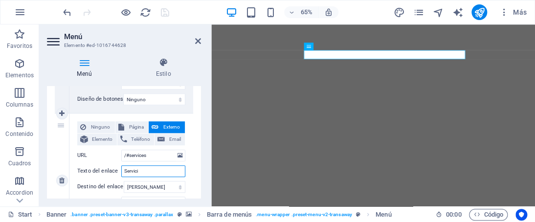
select select
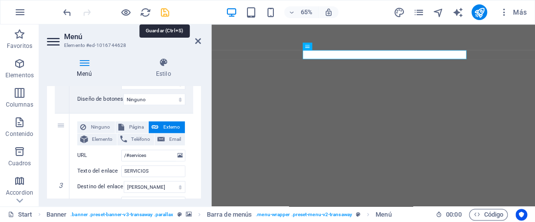
click at [167, 9] on icon "save" at bounding box center [164, 12] width 11 height 11
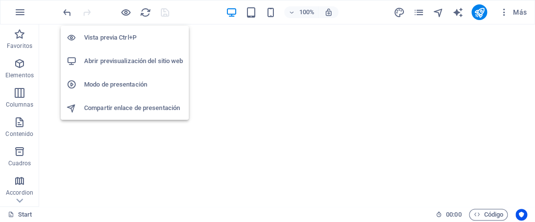
click at [116, 61] on h6 "Abrir previsualización del sitio web" at bounding box center [133, 61] width 99 height 12
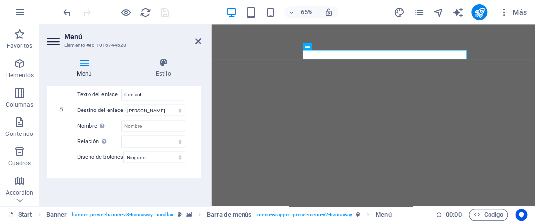
scroll to position [645, 0]
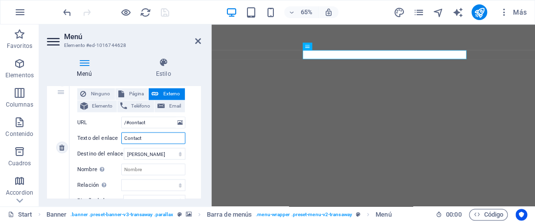
click at [146, 141] on input "Contact" at bounding box center [153, 138] width 64 height 12
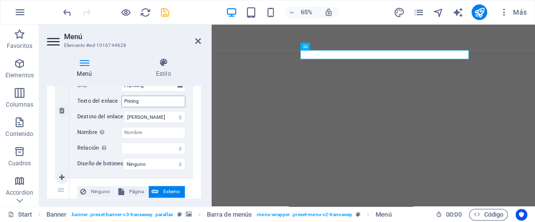
scroll to position [498, 0]
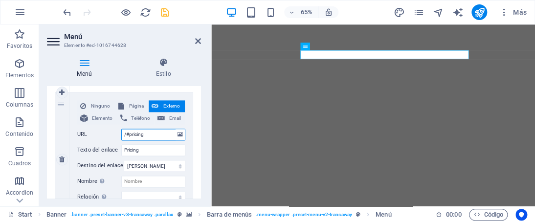
drag, startPoint x: 150, startPoint y: 132, endPoint x: 67, endPoint y: 117, distance: 84.4
click at [67, 117] on div "4 Ninguno Página Externo Elemento Teléfono Email Página Start Subpage Legal Not…" at bounding box center [124, 159] width 138 height 135
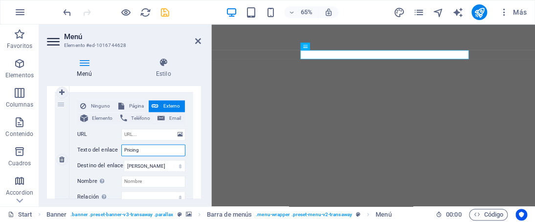
drag, startPoint x: 151, startPoint y: 153, endPoint x: 125, endPoint y: 145, distance: 27.1
click at [125, 145] on input "Pricing" at bounding box center [153, 150] width 64 height 12
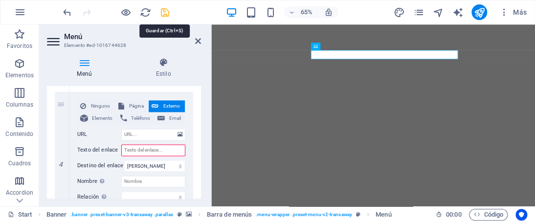
click at [165, 13] on icon "save" at bounding box center [164, 12] width 11 height 11
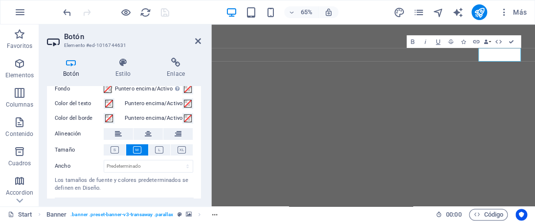
scroll to position [62, 0]
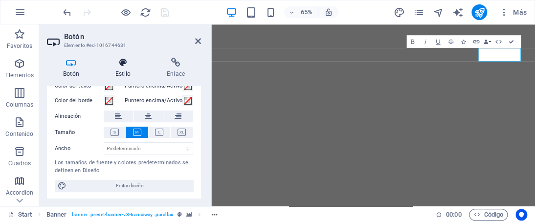
click at [124, 67] on icon at bounding box center [122, 63] width 47 height 10
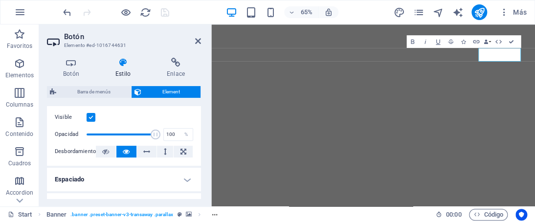
scroll to position [0, 0]
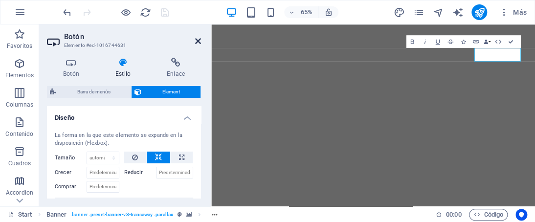
click at [196, 45] on icon at bounding box center [198, 41] width 6 height 8
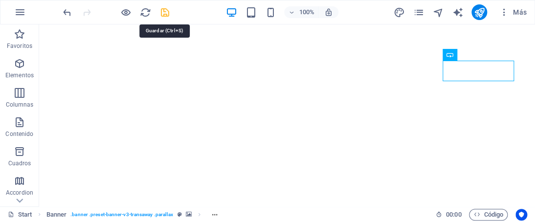
click at [167, 14] on icon "save" at bounding box center [164, 12] width 11 height 11
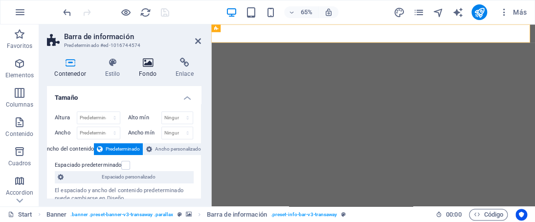
click at [145, 65] on icon at bounding box center [148, 63] width 33 height 10
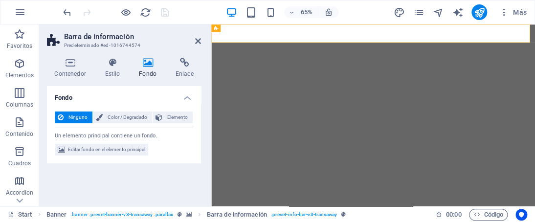
click at [144, 64] on icon at bounding box center [148, 63] width 33 height 10
click at [114, 68] on h4 "Estilo" at bounding box center [114, 68] width 34 height 21
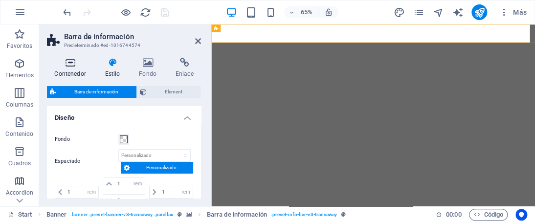
click at [75, 66] on icon at bounding box center [70, 63] width 46 height 10
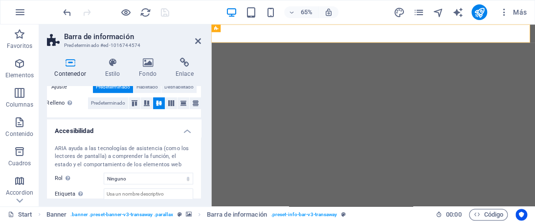
scroll to position [277, 0]
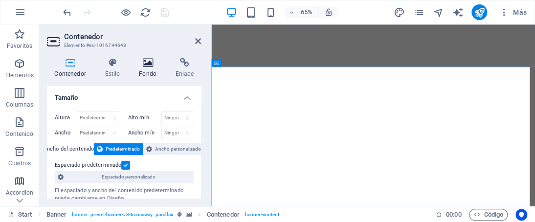
click at [152, 63] on icon at bounding box center [148, 63] width 33 height 10
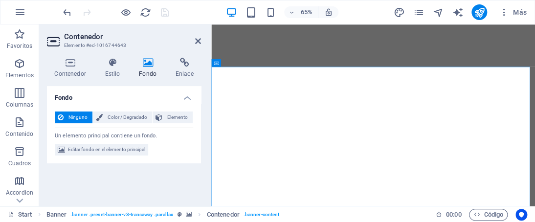
click at [115, 147] on span "Editar fondo en el elemento principal" at bounding box center [106, 150] width 77 height 12
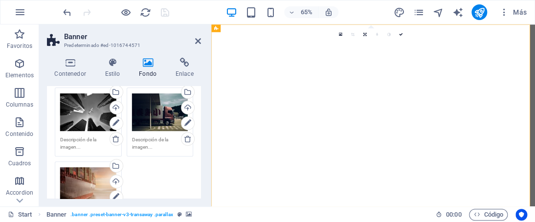
scroll to position [117, 0]
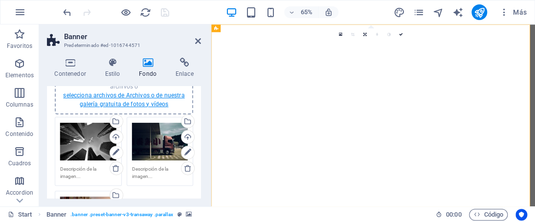
click at [116, 92] on link "selecciona archivos de Archivos o de nuestra galería gratuita de fotos y vídeos" at bounding box center [123, 100] width 121 height 16
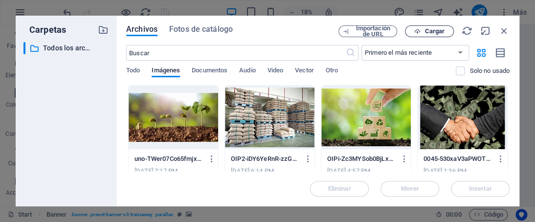
click at [431, 33] on span "Cargar" at bounding box center [435, 31] width 20 height 6
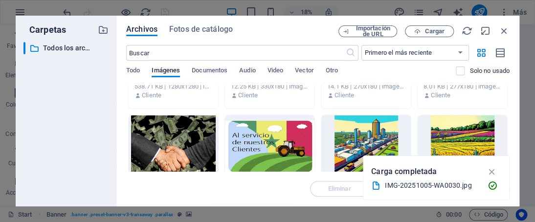
scroll to position [0, 0]
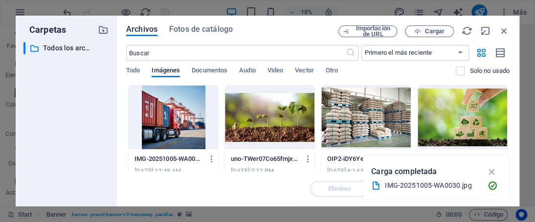
click at [180, 87] on div at bounding box center [174, 118] width 90 height 64
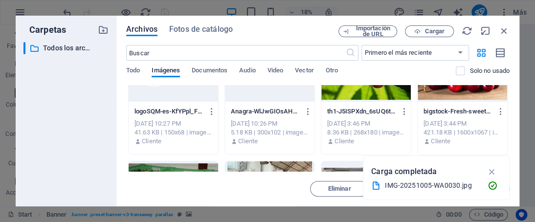
scroll to position [1468, 0]
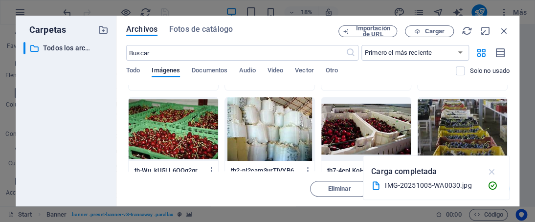
click at [495, 172] on icon "button" at bounding box center [491, 171] width 11 height 11
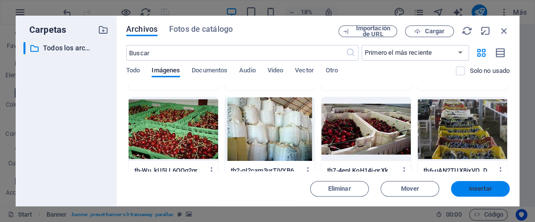
click at [477, 188] on span "Insertar" at bounding box center [480, 189] width 23 height 6
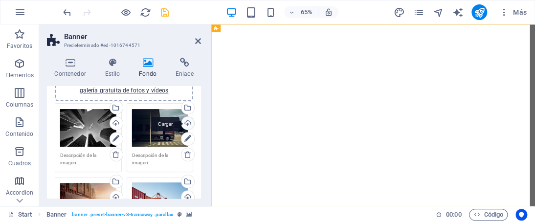
scroll to position [117, 0]
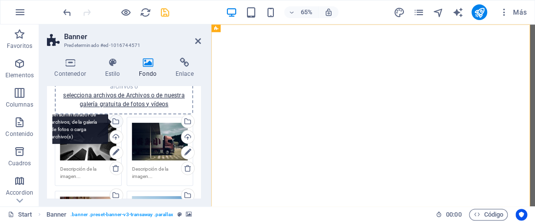
click at [115, 123] on div "Selecciona archivos del administrador de archivos, de la galería de fotos o car…" at bounding box center [115, 122] width 15 height 15
click at [115, 123] on body "[DOMAIN_NAME] Start Favoritos Elementos Columnas Contenido [PERSON_NAME] Accord…" at bounding box center [267, 111] width 535 height 222
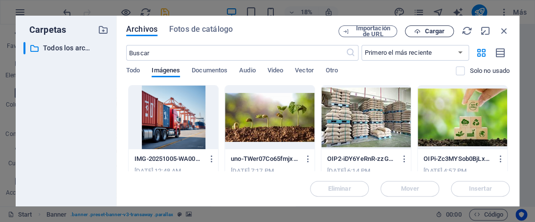
click at [429, 35] on button "Cargar" at bounding box center [429, 31] width 49 height 12
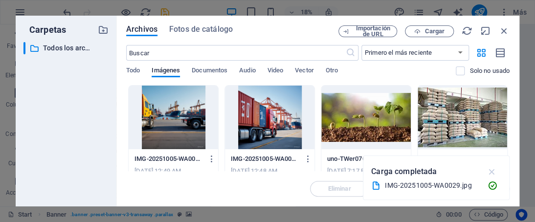
click at [490, 172] on icon "button" at bounding box center [491, 171] width 11 height 11
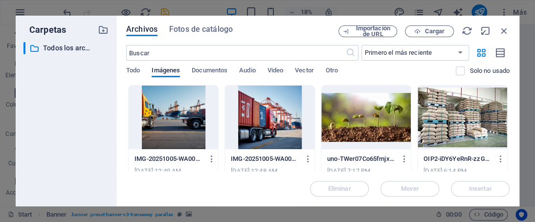
click at [199, 101] on div at bounding box center [174, 118] width 90 height 64
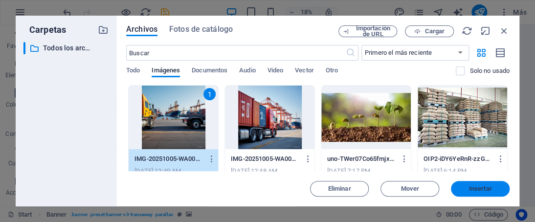
click at [476, 191] on span "Insertar" at bounding box center [480, 189] width 23 height 6
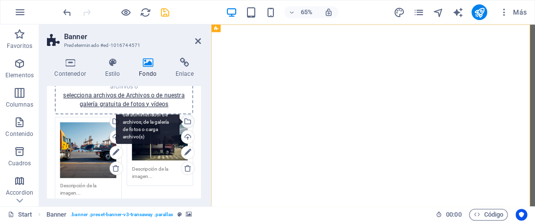
click at [185, 122] on div "Selecciona archivos del administrador de archivos, de la galería de fotos o car…" at bounding box center [187, 122] width 15 height 15
click at [185, 122] on body "[DOMAIN_NAME] Start Favoritos Elementos Columnas Contenido [PERSON_NAME] Accord…" at bounding box center [267, 111] width 535 height 222
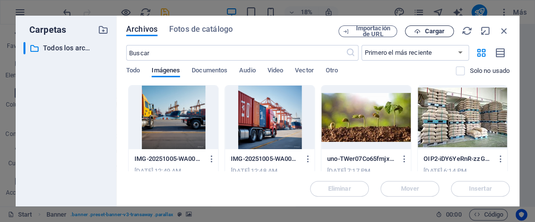
click at [436, 33] on span "Cargar" at bounding box center [435, 31] width 20 height 6
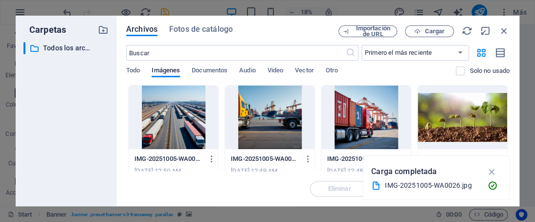
click at [162, 96] on div at bounding box center [174, 118] width 90 height 64
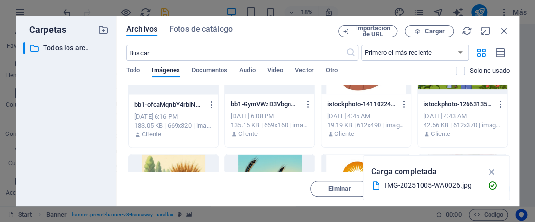
scroll to position [832, 0]
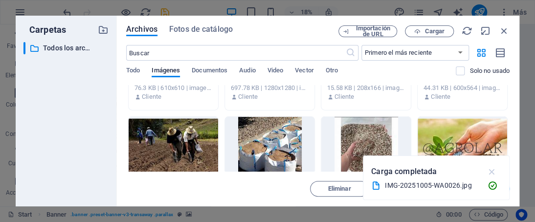
click at [494, 169] on icon "button" at bounding box center [491, 171] width 11 height 11
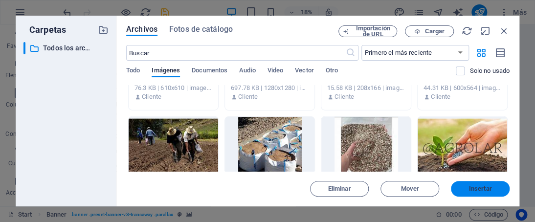
click at [487, 187] on span "Insertar" at bounding box center [480, 189] width 23 height 6
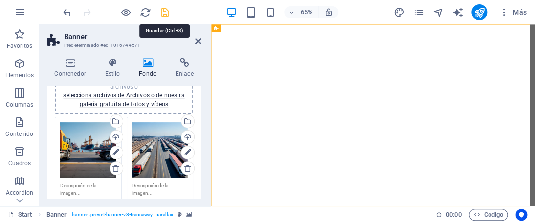
click at [164, 13] on icon "save" at bounding box center [164, 12] width 11 height 11
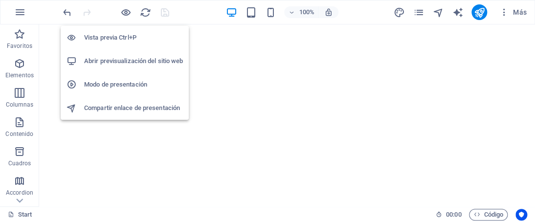
click at [131, 63] on h6 "Abrir previsualización del sitio web" at bounding box center [133, 61] width 99 height 12
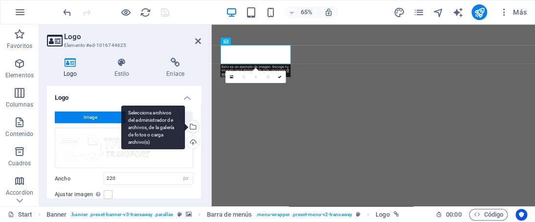
click at [192, 125] on div "Selecciona archivos del administrador de archivos, de la galería de fotos o car…" at bounding box center [192, 127] width 15 height 15
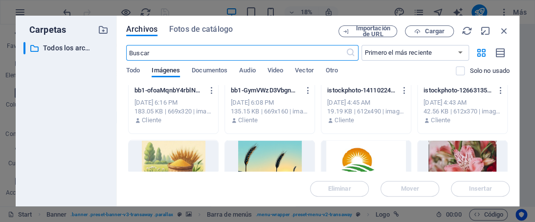
scroll to position [734, 0]
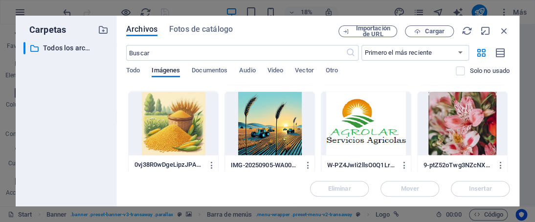
click at [366, 124] on div at bounding box center [366, 123] width 90 height 64
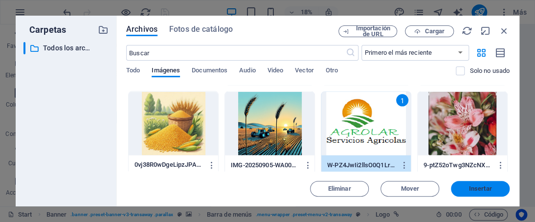
click at [486, 194] on button "Insertar" at bounding box center [480, 189] width 59 height 16
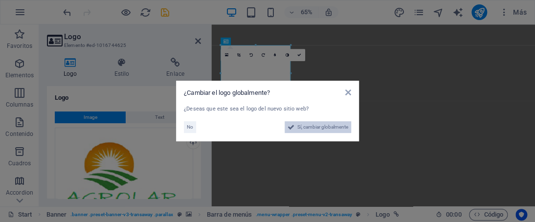
click at [311, 128] on span "Sí, cambiar globalmente" at bounding box center [322, 127] width 51 height 12
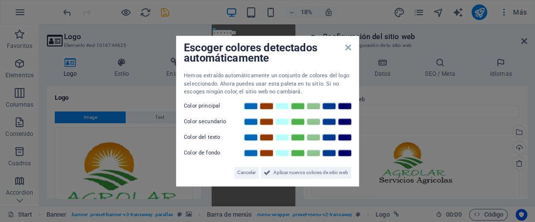
click at [256, 110] on div at bounding box center [298, 106] width 110 height 10
click at [350, 47] on icon at bounding box center [348, 48] width 6 height 8
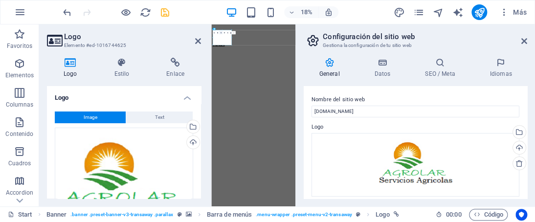
click at [221, 32] on icon at bounding box center [221, 32] width 1 height 1
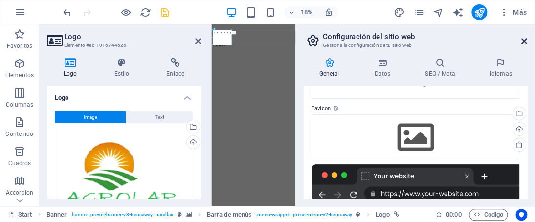
click at [526, 44] on icon at bounding box center [524, 41] width 6 height 8
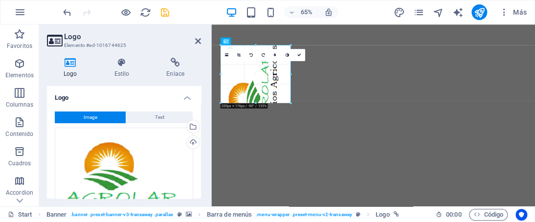
drag, startPoint x: 289, startPoint y: 44, endPoint x: 147, endPoint y: 49, distance: 142.0
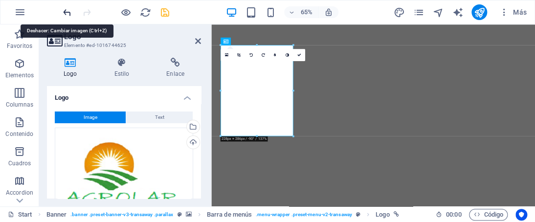
click at [66, 13] on icon "undo" at bounding box center [67, 12] width 11 height 11
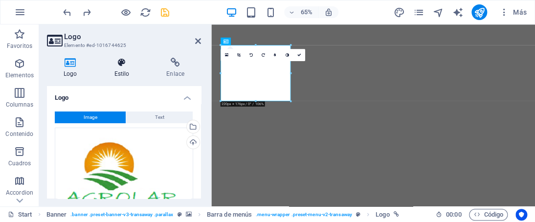
click at [118, 68] on h4 "Estilo" at bounding box center [123, 68] width 52 height 21
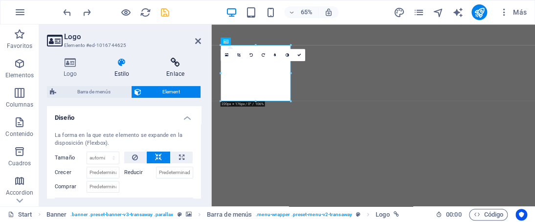
click at [175, 60] on icon at bounding box center [175, 63] width 51 height 10
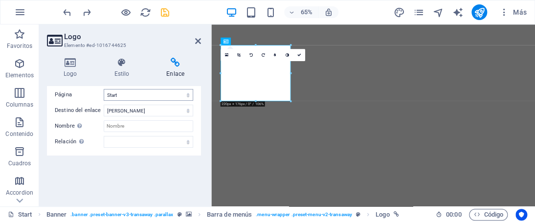
scroll to position [0, 0]
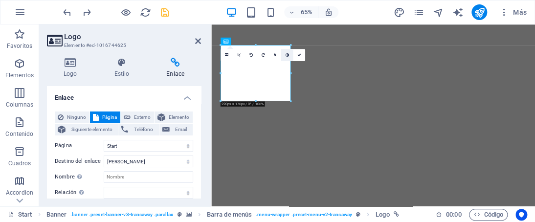
click at [287, 54] on icon at bounding box center [287, 55] width 3 height 4
click at [298, 54] on icon at bounding box center [299, 55] width 4 height 4
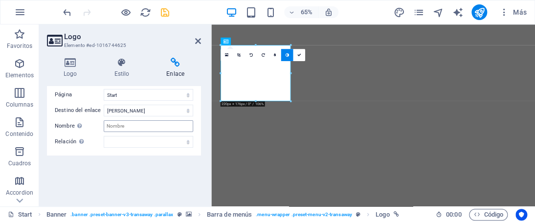
scroll to position [57, 0]
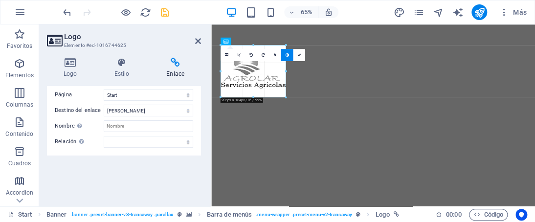
drag, startPoint x: 118, startPoint y: 111, endPoint x: 281, endPoint y: 74, distance: 167.0
click at [222, 46] on div at bounding box center [220, 45] width 3 height 3
drag, startPoint x: 220, startPoint y: 46, endPoint x: 18, endPoint y: 35, distance: 202.4
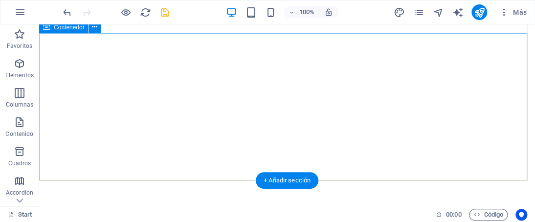
scroll to position [98, 0]
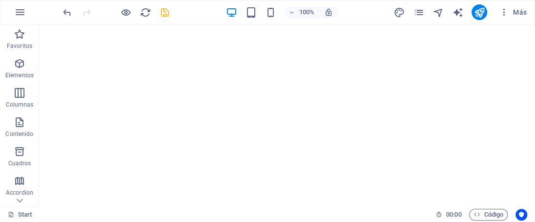
click at [162, 12] on icon "save" at bounding box center [164, 12] width 11 height 11
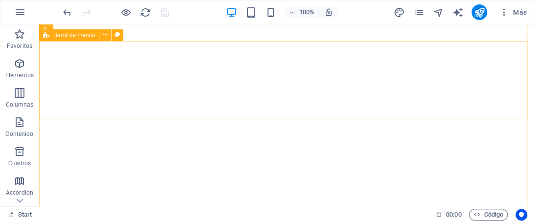
scroll to position [0, 0]
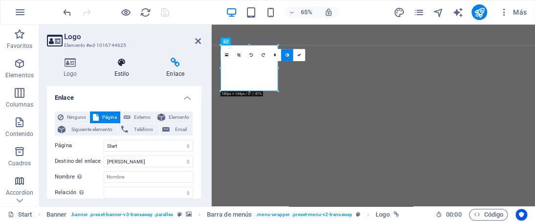
click at [118, 66] on icon at bounding box center [121, 63] width 48 height 10
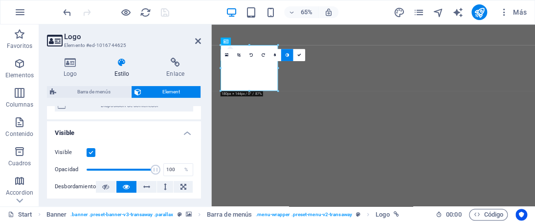
scroll to position [147, 0]
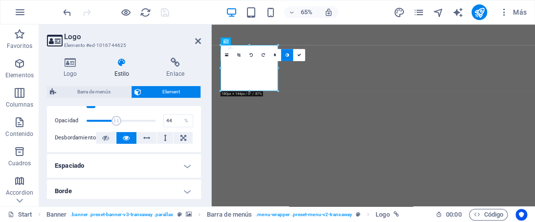
drag, startPoint x: 150, startPoint y: 119, endPoint x: 115, endPoint y: 118, distance: 34.2
click at [115, 118] on span at bounding box center [117, 121] width 10 height 10
click at [301, 58] on link at bounding box center [299, 55] width 12 height 12
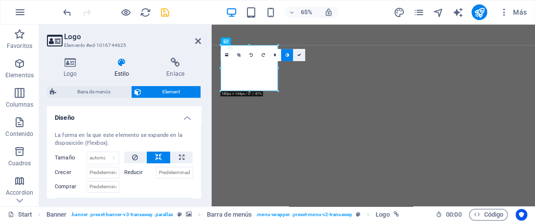
click at [297, 54] on icon at bounding box center [299, 55] width 4 height 4
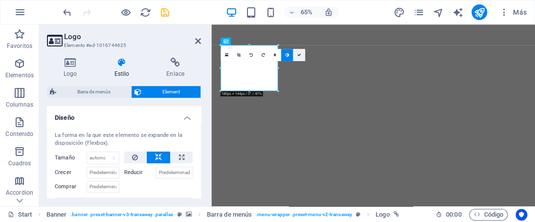
click at [300, 54] on icon at bounding box center [299, 55] width 4 height 4
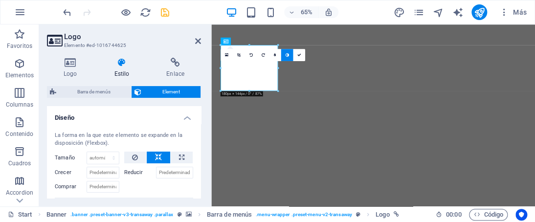
click at [287, 54] on icon at bounding box center [287, 55] width 3 height 4
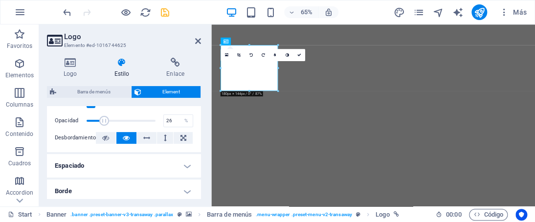
drag, startPoint x: 117, startPoint y: 122, endPoint x: 104, endPoint y: 119, distance: 13.9
click at [104, 119] on span at bounding box center [104, 121] width 10 height 10
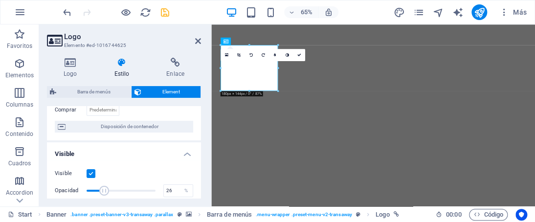
scroll to position [98, 0]
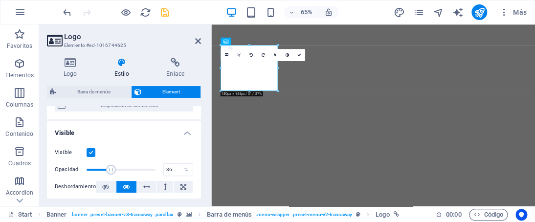
click at [110, 168] on span at bounding box center [111, 170] width 10 height 10
click at [136, 143] on div "Visible Opacidad 36 % Desbordamiento" at bounding box center [124, 170] width 154 height 62
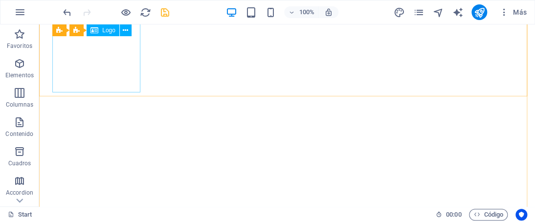
scroll to position [0, 0]
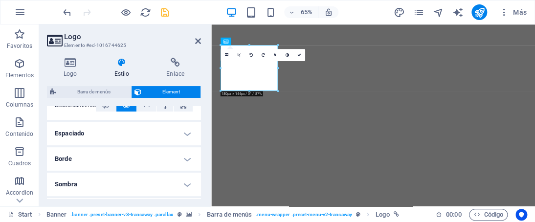
scroll to position [196, 0]
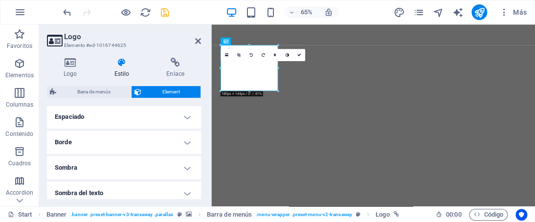
click at [182, 138] on h4 "Borde" at bounding box center [124, 142] width 154 height 23
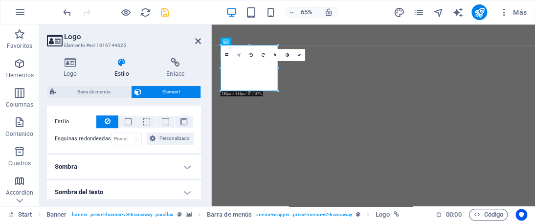
scroll to position [221, 0]
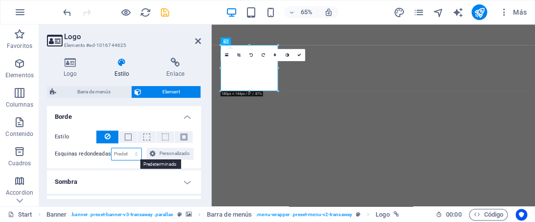
click at [122, 150] on select "Predeterminado px rem % vh vw Personalizado" at bounding box center [127, 154] width 30 height 12
click at [126, 148] on select "Predeterminado px rem % vh vw Personalizado" at bounding box center [127, 154] width 30 height 12
click at [124, 153] on input "0" at bounding box center [127, 154] width 30 height 12
drag, startPoint x: 124, startPoint y: 153, endPoint x: 113, endPoint y: 150, distance: 10.7
click at [113, 150] on input "0" at bounding box center [127, 154] width 30 height 12
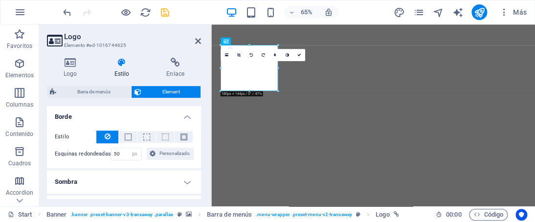
click at [132, 182] on h4 "Sombra" at bounding box center [124, 181] width 154 height 23
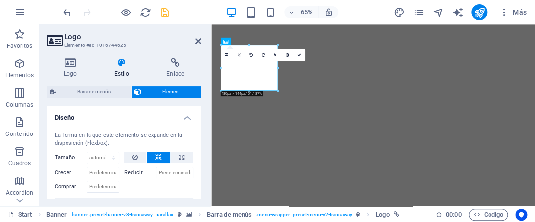
click at [126, 68] on h4 "Estilo" at bounding box center [123, 68] width 52 height 21
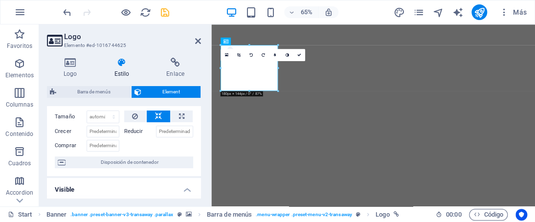
scroll to position [98, 0]
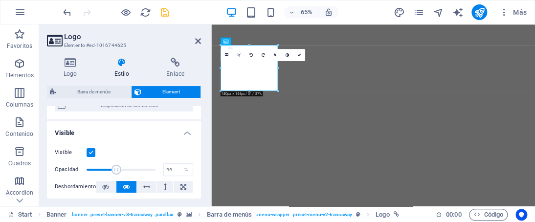
click at [116, 169] on span at bounding box center [117, 170] width 10 height 10
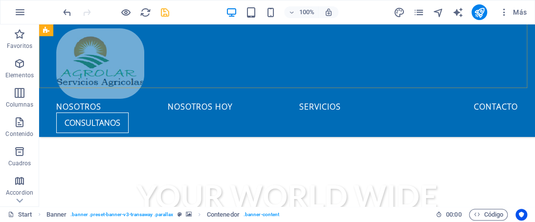
scroll to position [0, 0]
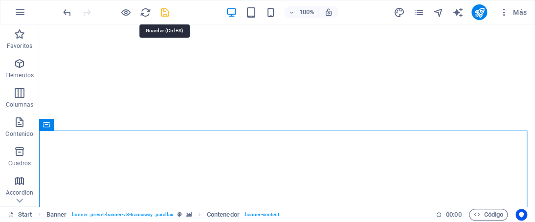
click at [168, 12] on icon "save" at bounding box center [164, 12] width 11 height 11
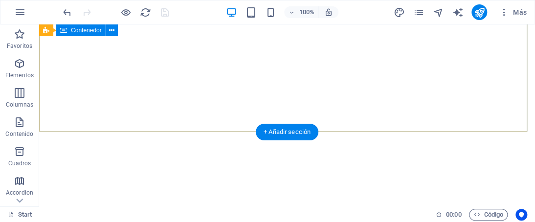
scroll to position [147, 0]
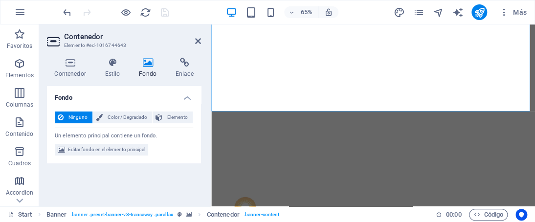
click at [148, 60] on icon at bounding box center [148, 63] width 33 height 10
click at [125, 152] on span "Editar fondo en el elemento principal" at bounding box center [106, 150] width 77 height 12
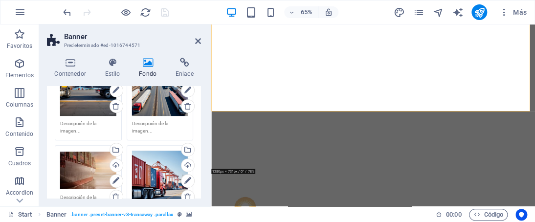
scroll to position [196, 0]
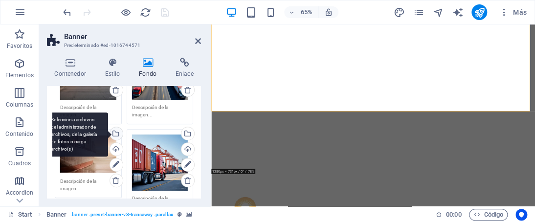
click at [108, 133] on div "Selecciona archivos del administrador de archivos, de la galería de fotos o car…" at bounding box center [77, 135] width 64 height 44
click at [113, 133] on body "[DOMAIN_NAME] Start Favoritos Elementos Columnas Contenido [PERSON_NAME] Accord…" at bounding box center [267, 111] width 535 height 222
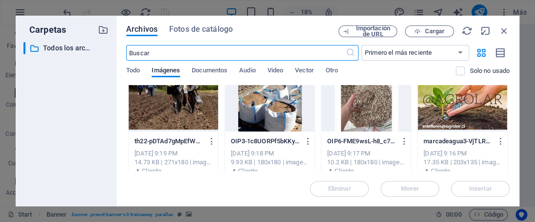
scroll to position [832, 0]
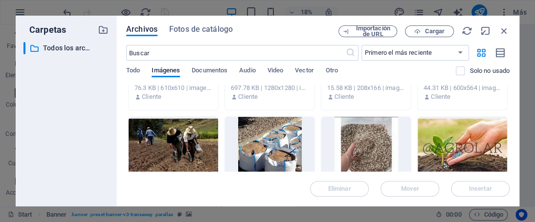
click at [162, 131] on div at bounding box center [174, 149] width 90 height 64
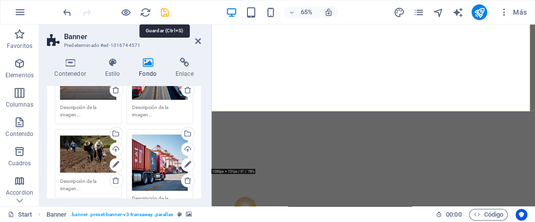
click at [162, 14] on icon "save" at bounding box center [164, 12] width 11 height 11
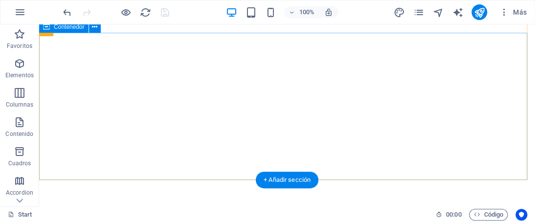
scroll to position [98, 0]
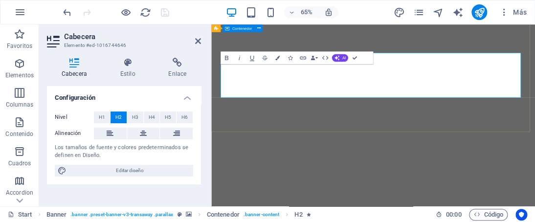
scroll to position [115, 0]
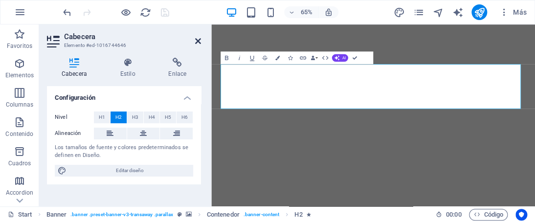
click at [197, 43] on icon at bounding box center [198, 41] width 6 height 8
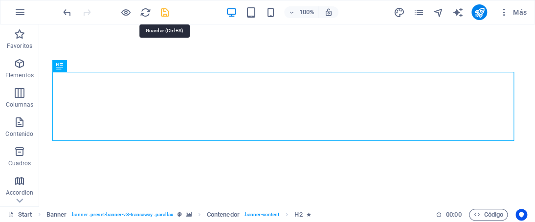
click at [165, 13] on icon "save" at bounding box center [164, 12] width 11 height 11
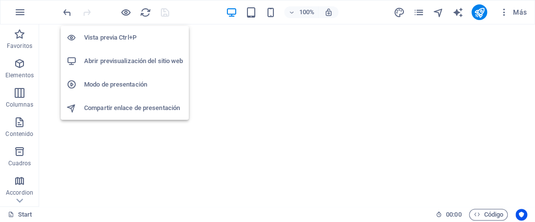
click at [123, 58] on h6 "Abrir previsualización del sitio web" at bounding box center [133, 61] width 99 height 12
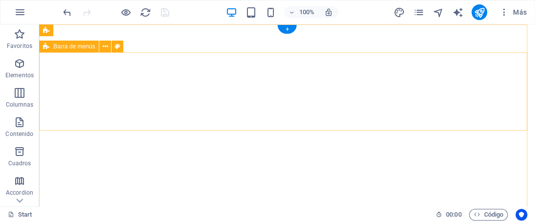
scroll to position [0, 0]
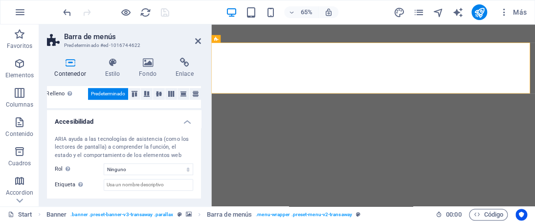
scroll to position [277, 0]
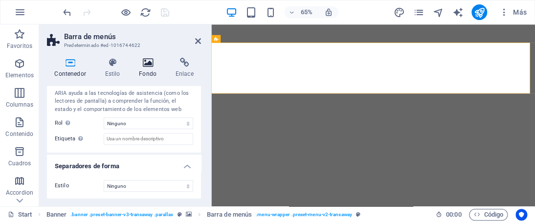
click at [147, 69] on h4 "Fondo" at bounding box center [150, 68] width 37 height 21
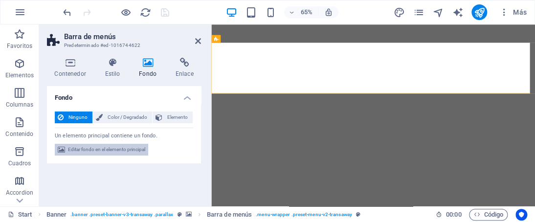
click at [118, 148] on span "Editar fondo en el elemento principal" at bounding box center [106, 150] width 77 height 12
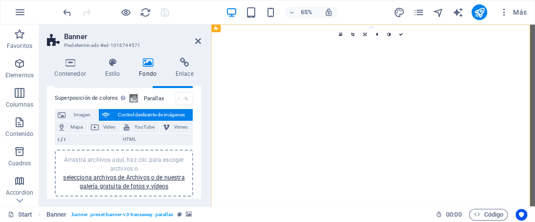
scroll to position [0, 0]
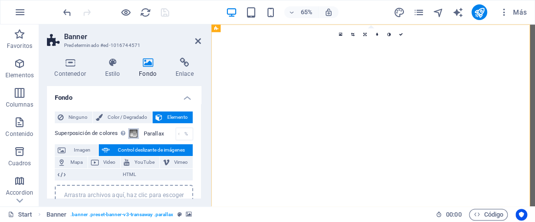
click at [137, 135] on button "Superposición de colores Sitúa una superposición sobre el fondo para colorearla" at bounding box center [133, 133] width 11 height 11
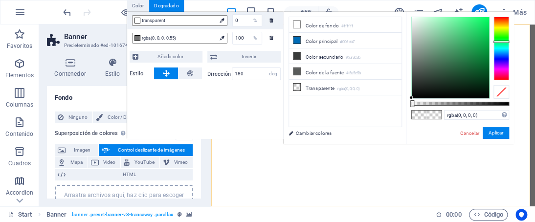
click at [501, 42] on div at bounding box center [502, 49] width 16 height 64
click at [474, 59] on div at bounding box center [450, 57] width 77 height 81
click at [481, 64] on div at bounding box center [450, 57] width 77 height 81
click at [481, 64] on div at bounding box center [480, 63] width 3 height 3
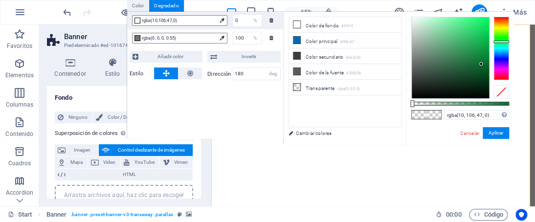
drag, startPoint x: 414, startPoint y: 103, endPoint x: 399, endPoint y: 98, distance: 15.9
click at [399, 98] on div "less Color de fondo #ffffff Color principal #006cb7 Color secundario #3a3c3b Co…" at bounding box center [399, 78] width 230 height 133
click at [466, 135] on link "Cancelar" at bounding box center [469, 133] width 21 height 7
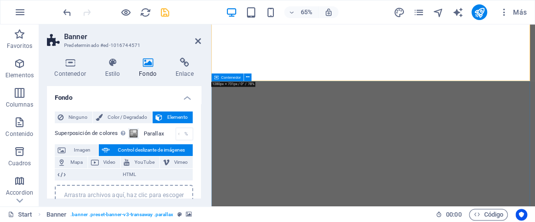
scroll to position [196, 0]
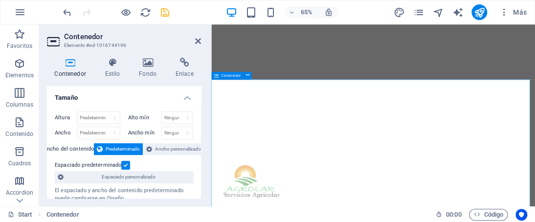
click at [147, 63] on icon at bounding box center [148, 63] width 33 height 10
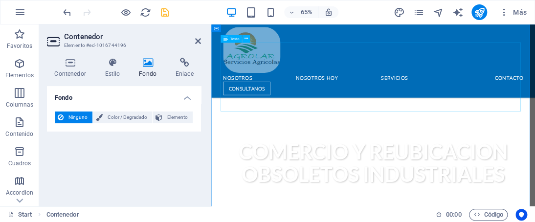
scroll to position [342, 0]
click at [362, 86] on div "NOSOTROS nosotros hoy SERVICIOS Contacto CONSULTANOS Menu" at bounding box center [460, 80] width 498 height 113
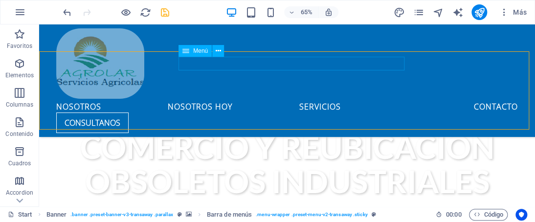
scroll to position [315, 0]
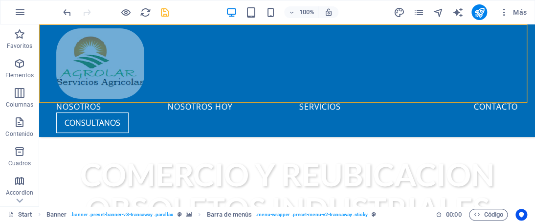
click at [298, 91] on div "NOSOTROS nosotros hoy SERVICIOS Contacto CONSULTANOS Menu" at bounding box center [287, 80] width 496 height 113
click at [295, 92] on div "NOSOTROS nosotros hoy SERVICIOS Contacto CONSULTANOS Menu" at bounding box center [287, 80] width 496 height 113
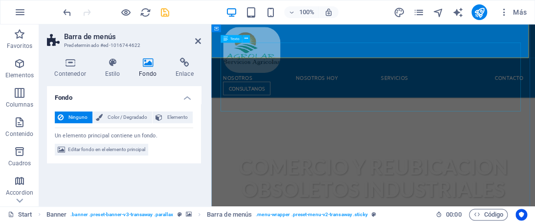
scroll to position [342, 0]
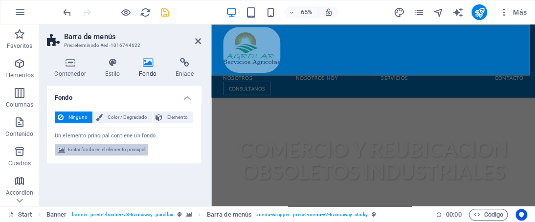
click at [104, 150] on span "Editar fondo en el elemento principal" at bounding box center [106, 150] width 77 height 12
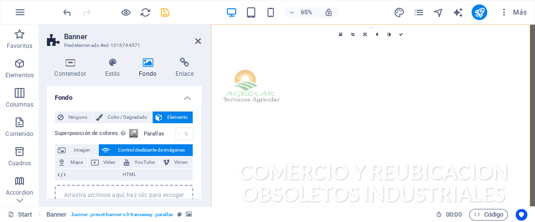
scroll to position [0, 0]
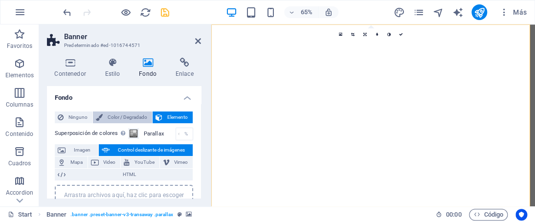
click at [121, 114] on span "Color / Degradado" at bounding box center [128, 118] width 44 height 12
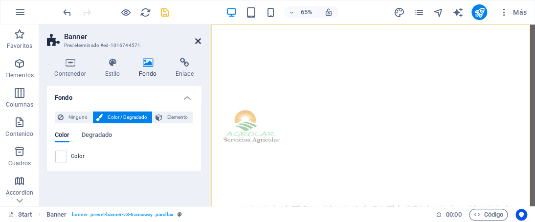
click at [198, 43] on icon at bounding box center [198, 41] width 6 height 8
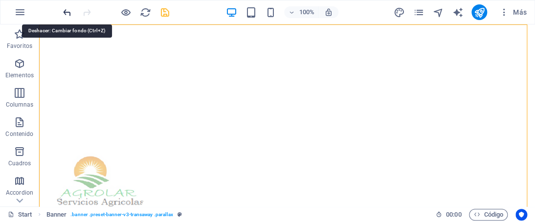
click at [68, 11] on icon "undo" at bounding box center [67, 12] width 11 height 11
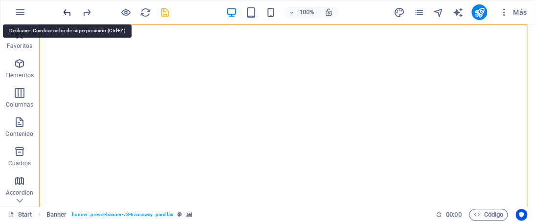
click at [69, 11] on icon "undo" at bounding box center [67, 12] width 11 height 11
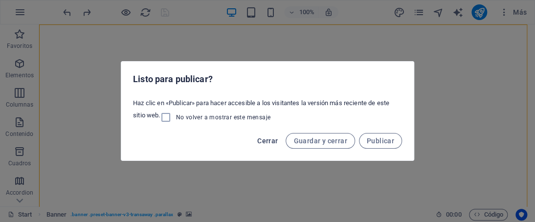
drag, startPoint x: 267, startPoint y: 136, endPoint x: 284, endPoint y: 139, distance: 17.1
click at [268, 136] on button "Cerrar" at bounding box center [267, 141] width 28 height 16
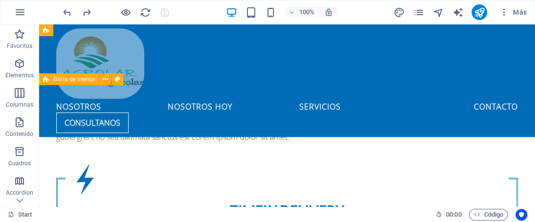
scroll to position [587, 0]
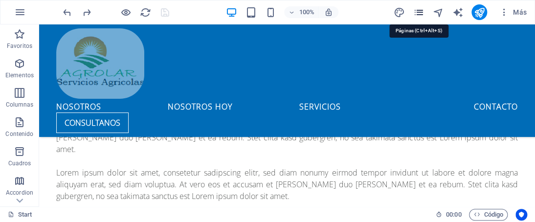
click at [420, 16] on icon "pages" at bounding box center [418, 12] width 11 height 11
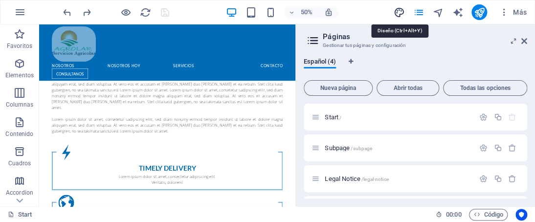
click at [399, 14] on icon "design" at bounding box center [399, 12] width 11 height 11
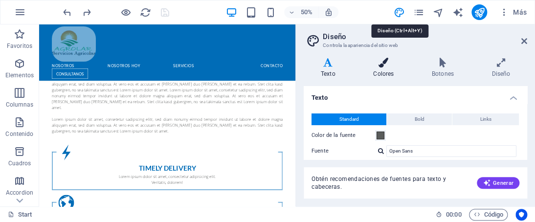
click at [390, 73] on h4 "Colores" at bounding box center [385, 68] width 59 height 21
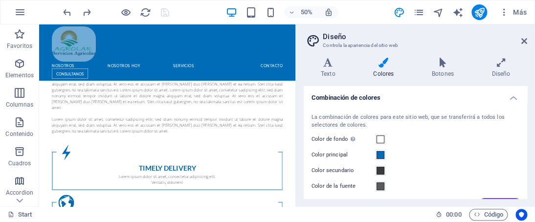
scroll to position [44, 0]
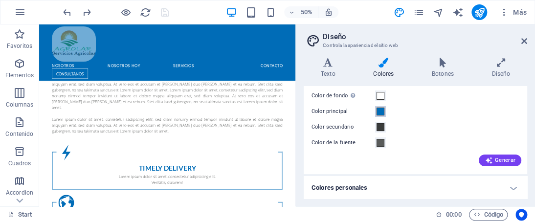
click at [380, 113] on span at bounding box center [381, 112] width 8 height 8
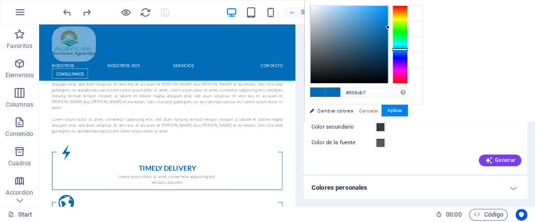
click at [380, 113] on div "Cancelar Aplicar" at bounding box center [383, 111] width 50 height 12
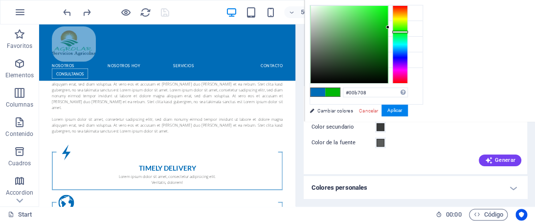
click at [399, 32] on div at bounding box center [400, 44] width 16 height 78
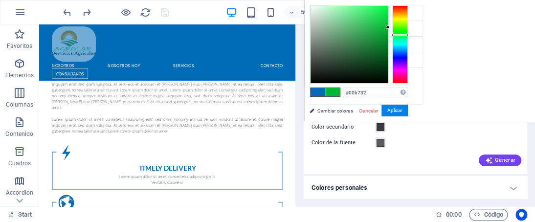
drag, startPoint x: 399, startPoint y: 32, endPoint x: 406, endPoint y: 35, distance: 7.5
click at [406, 35] on div at bounding box center [400, 35] width 16 height 2
click at [398, 113] on button "Aplicar" at bounding box center [395, 111] width 26 height 12
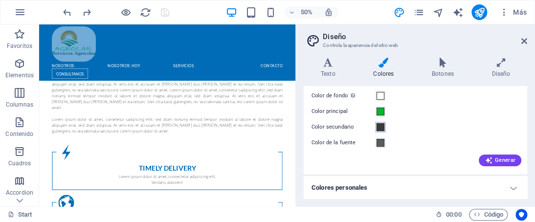
click at [382, 127] on span at bounding box center [381, 127] width 8 height 8
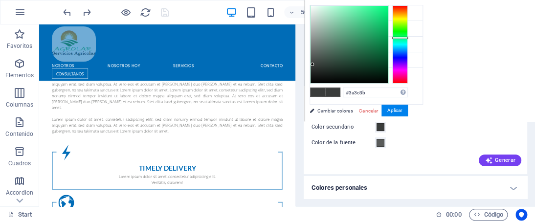
click at [382, 127] on span at bounding box center [381, 127] width 8 height 8
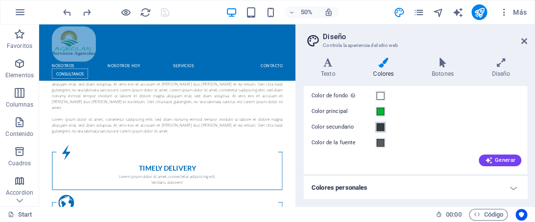
click at [382, 127] on span at bounding box center [381, 127] width 8 height 8
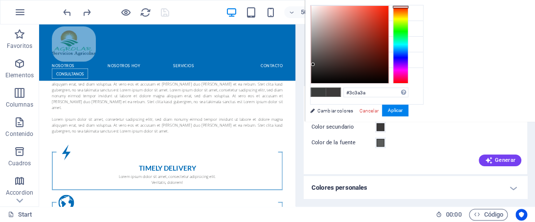
click at [402, 7] on div at bounding box center [401, 44] width 16 height 78
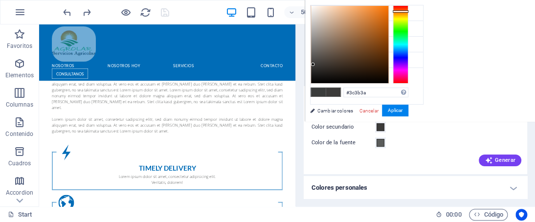
click at [402, 11] on div at bounding box center [401, 11] width 16 height 2
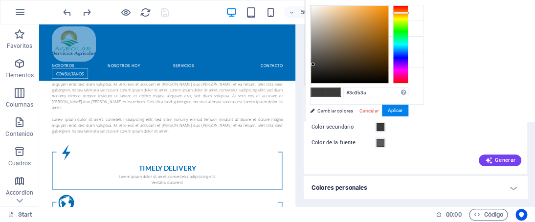
drag, startPoint x: 395, startPoint y: 9, endPoint x: 402, endPoint y: 13, distance: 7.2
click at [402, 13] on div at bounding box center [401, 44] width 16 height 78
click at [378, 19] on div at bounding box center [349, 44] width 77 height 77
click at [402, 111] on button "Aplicar" at bounding box center [395, 111] width 26 height 12
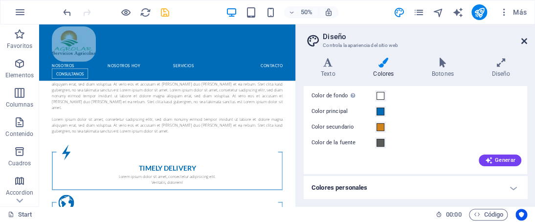
click at [525, 39] on icon at bounding box center [524, 41] width 6 height 8
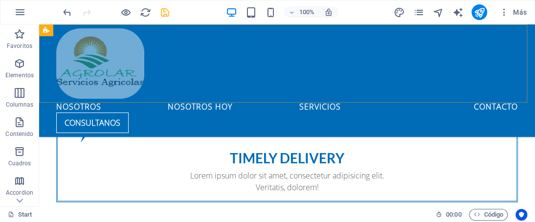
scroll to position [587, 0]
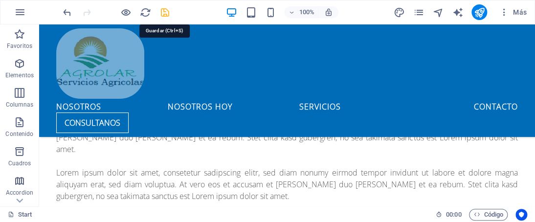
click at [164, 13] on icon "save" at bounding box center [164, 12] width 11 height 11
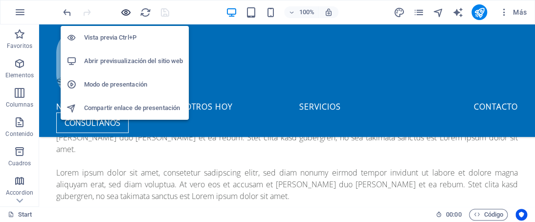
click at [122, 11] on icon "button" at bounding box center [125, 12] width 11 height 11
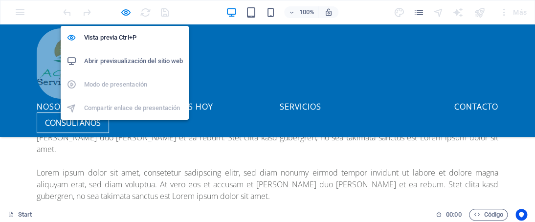
click at [115, 61] on h6 "Abrir previsualización del sitio web" at bounding box center [133, 61] width 99 height 12
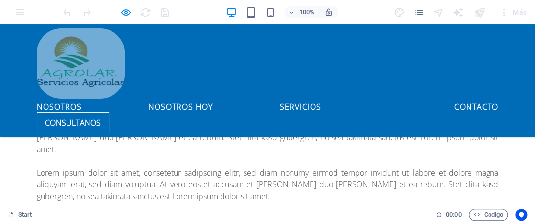
click at [368, 16] on div "100% Más" at bounding box center [296, 12] width 470 height 16
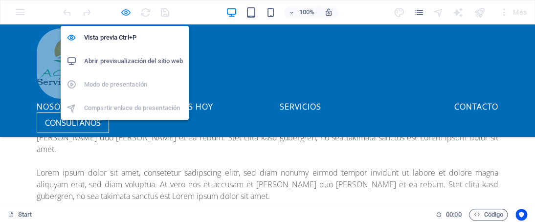
click at [126, 12] on icon "button" at bounding box center [125, 12] width 11 height 11
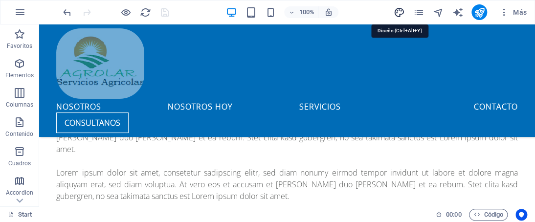
click at [404, 12] on icon "design" at bounding box center [399, 12] width 11 height 11
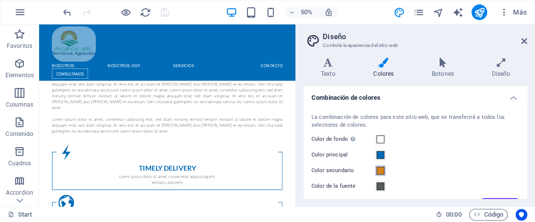
click at [380, 170] on span at bounding box center [381, 171] width 8 height 8
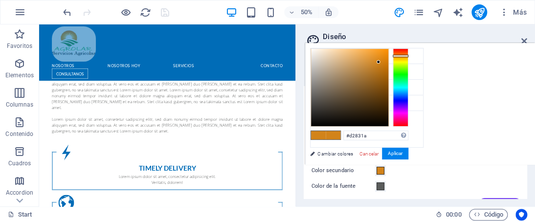
click at [380, 170] on span at bounding box center [381, 171] width 8 height 8
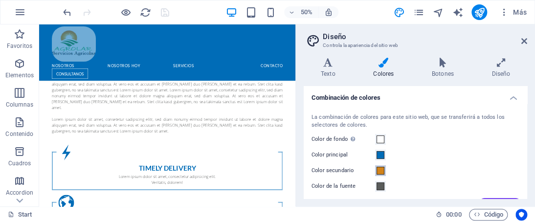
click at [380, 170] on span at bounding box center [381, 171] width 8 height 8
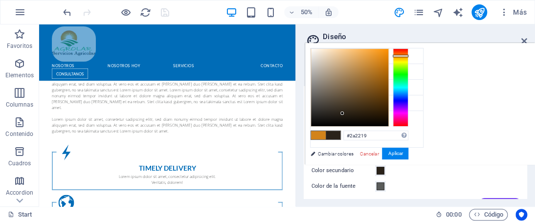
click at [342, 113] on div at bounding box center [349, 87] width 77 height 77
click at [329, 103] on div at bounding box center [349, 87] width 77 height 77
click at [396, 155] on button "Aplicar" at bounding box center [395, 154] width 26 height 12
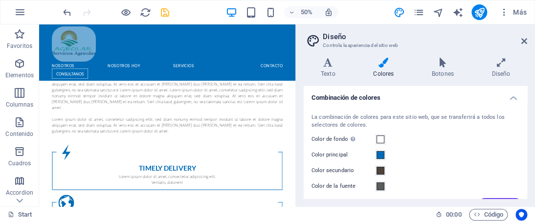
scroll to position [44, 0]
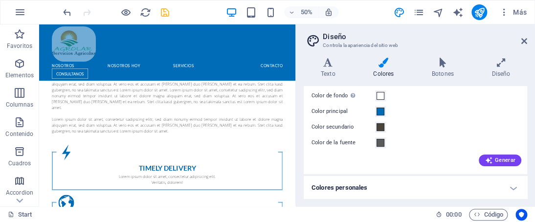
click at [511, 190] on h4 "Colores personales" at bounding box center [416, 187] width 224 height 23
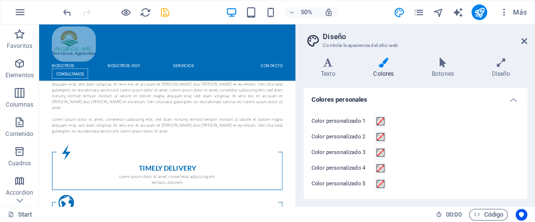
scroll to position [0, 0]
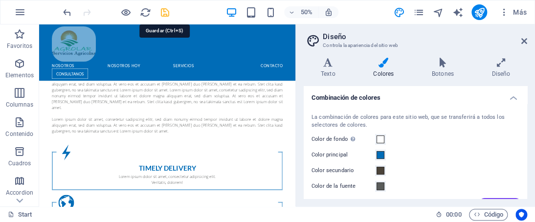
click at [167, 9] on icon "save" at bounding box center [164, 12] width 11 height 11
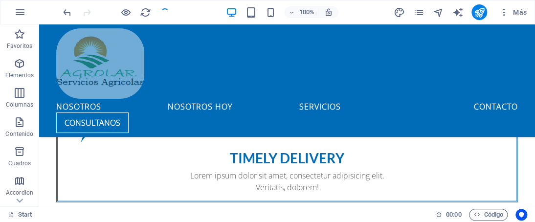
scroll to position [587, 0]
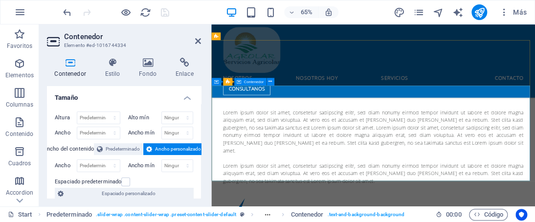
scroll to position [614, 0]
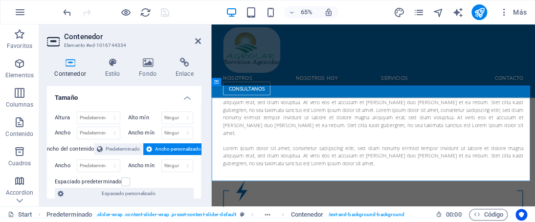
click at [194, 41] on h2 "Contenedor" at bounding box center [132, 36] width 137 height 9
click at [198, 41] on icon at bounding box center [198, 41] width 6 height 8
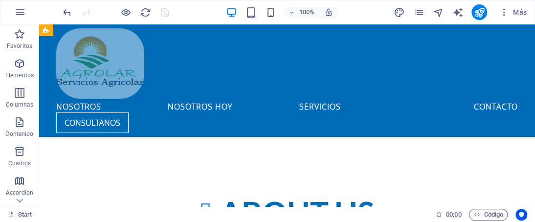
scroll to position [351, 0]
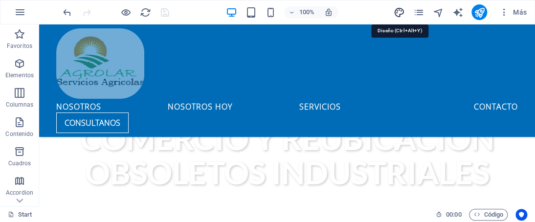
click at [396, 13] on icon "design" at bounding box center [399, 12] width 11 height 11
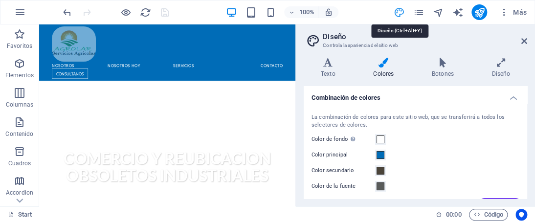
scroll to position [462, 0]
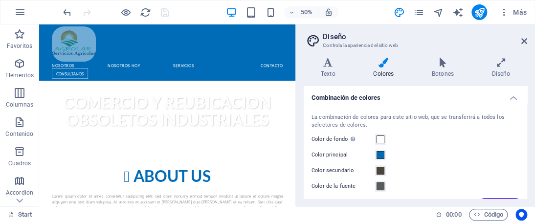
click at [512, 99] on h4 "Combinación de colores" at bounding box center [416, 95] width 224 height 18
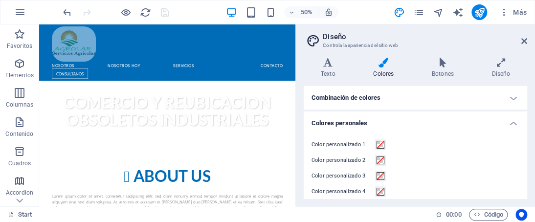
click at [512, 99] on h4 "Combinación de colores" at bounding box center [416, 97] width 224 height 23
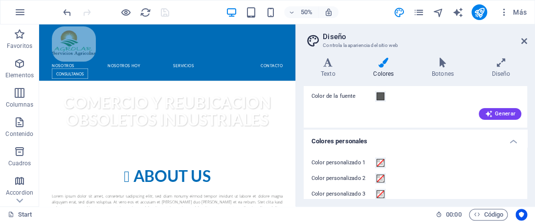
scroll to position [34, 0]
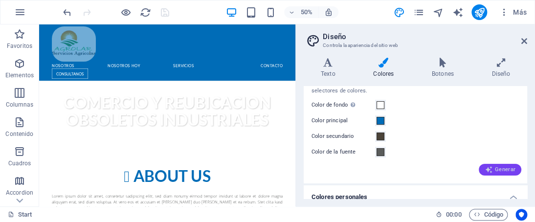
click at [493, 171] on span "Generar" at bounding box center [500, 170] width 31 height 8
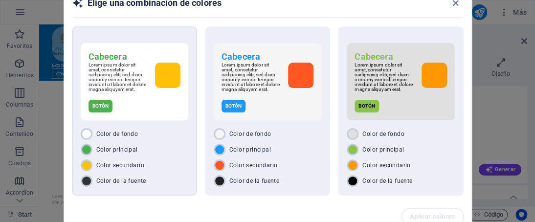
click at [133, 161] on div "Color de fondo Color principal Color secundario Color de la fuente" at bounding box center [135, 157] width 108 height 59
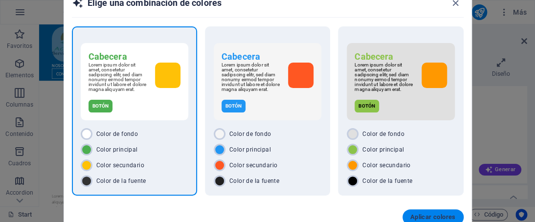
click at [434, 214] on span "Aplicar colores" at bounding box center [432, 217] width 45 height 8
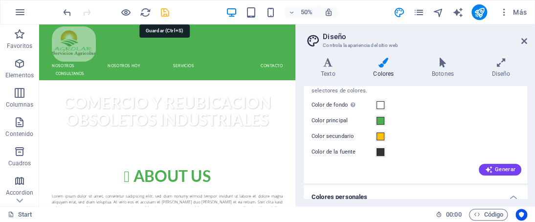
click at [170, 11] on icon "save" at bounding box center [164, 12] width 11 height 11
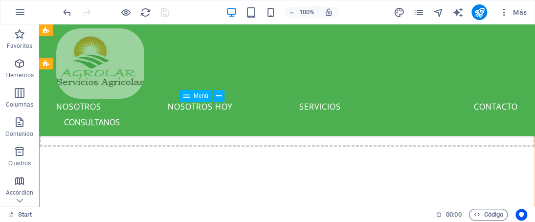
scroll to position [1134, 0]
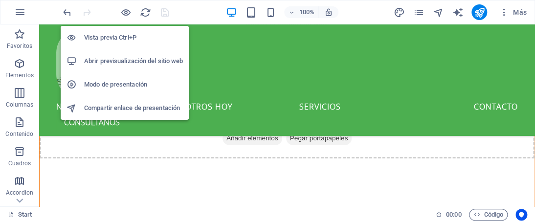
click at [129, 59] on h6 "Abrir previsualización del sitio web" at bounding box center [133, 61] width 99 height 12
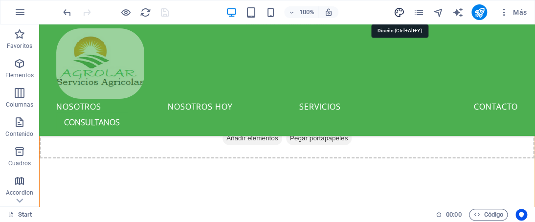
click at [399, 13] on icon "design" at bounding box center [399, 12] width 11 height 11
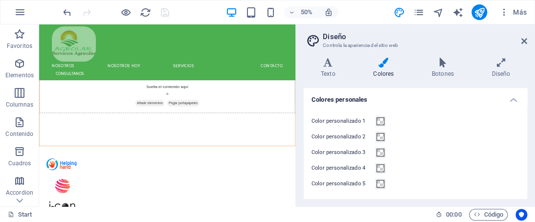
scroll to position [34, 0]
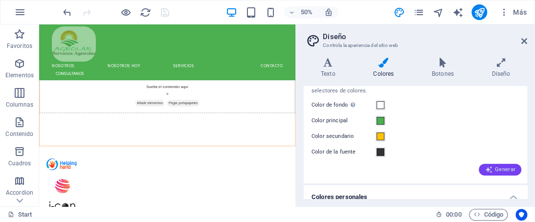
click at [506, 166] on span "Generar" at bounding box center [500, 170] width 31 height 8
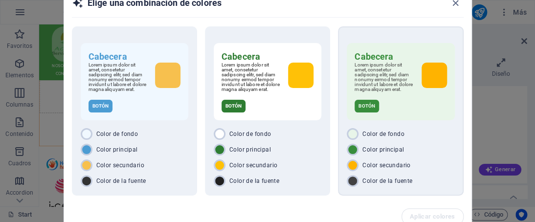
scroll to position [47, 0]
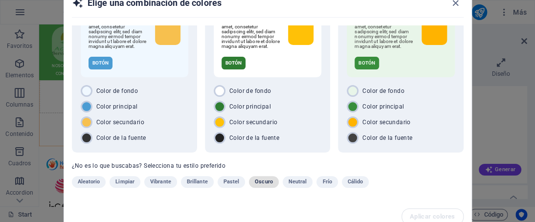
click at [261, 182] on span "Oscuro" at bounding box center [264, 182] width 18 height 12
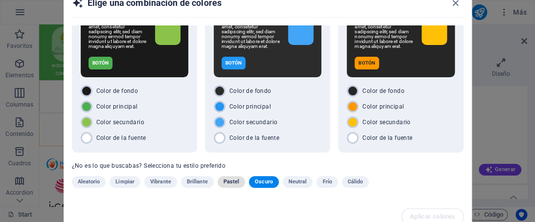
click at [228, 181] on span "Pastel" at bounding box center [232, 182] width 16 height 12
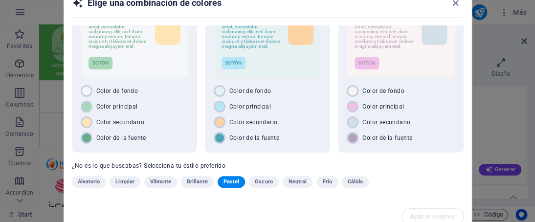
click at [162, 181] on span "Vibrante" at bounding box center [160, 182] width 21 height 12
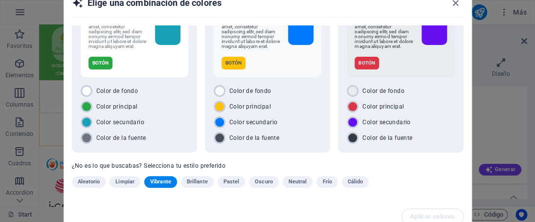
scroll to position [0, 0]
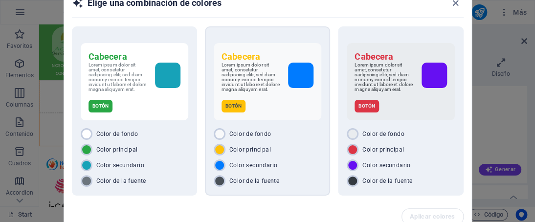
click at [308, 164] on div "Color secundario" at bounding box center [268, 165] width 108 height 12
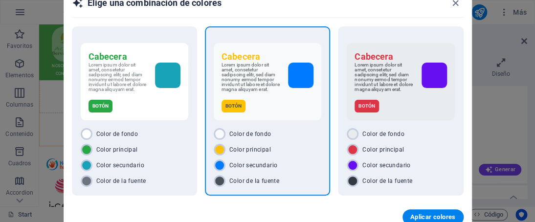
click at [308, 164] on div "Color secundario" at bounding box center [268, 165] width 108 height 12
click at [431, 221] on button "Aplicar colores" at bounding box center [433, 217] width 61 height 16
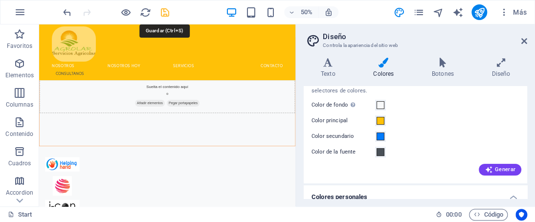
click at [167, 11] on icon "save" at bounding box center [164, 12] width 11 height 11
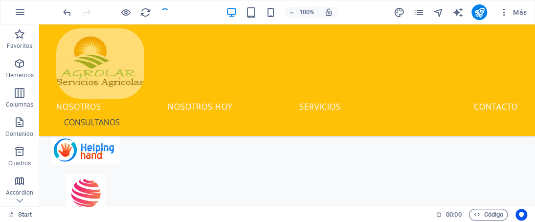
scroll to position [1134, 0]
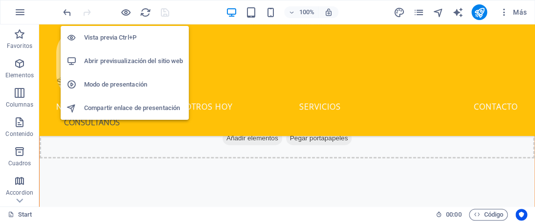
click at [115, 64] on h6 "Abrir previsualización del sitio web" at bounding box center [133, 61] width 99 height 12
click at [124, 12] on icon "button" at bounding box center [125, 12] width 11 height 11
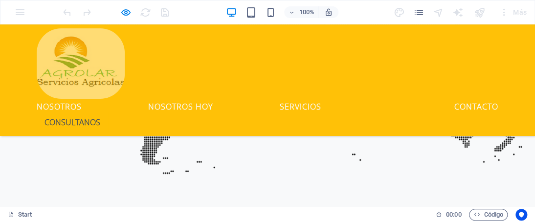
scroll to position [1553, 0]
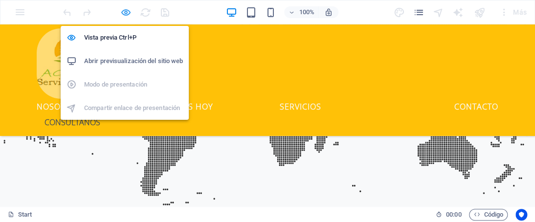
click at [122, 10] on icon "button" at bounding box center [125, 12] width 11 height 11
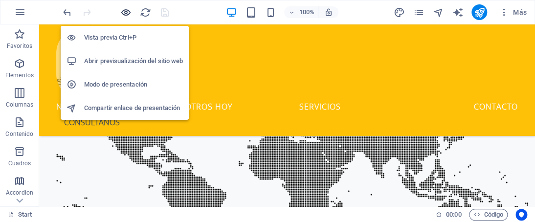
scroll to position [1623, 0]
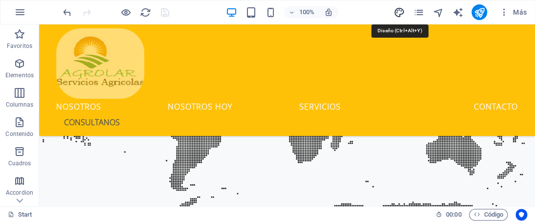
click at [402, 11] on icon "design" at bounding box center [399, 12] width 11 height 11
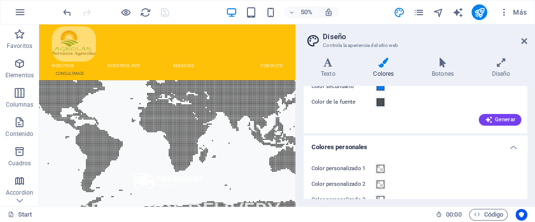
scroll to position [98, 0]
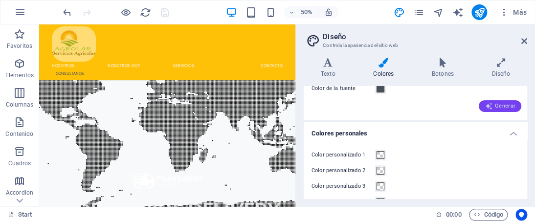
click at [503, 105] on span "Generar" at bounding box center [500, 106] width 31 height 8
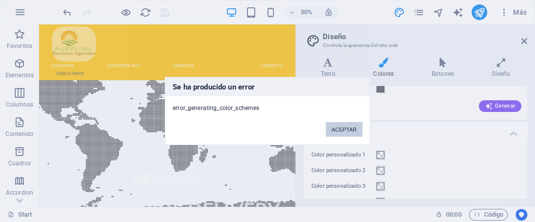
click at [348, 128] on button "ACEPTAR" at bounding box center [344, 129] width 37 height 15
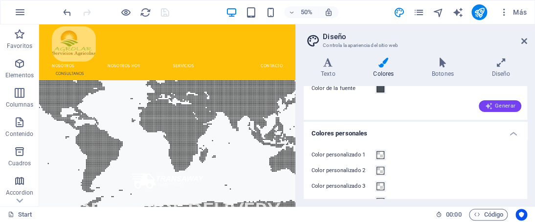
click at [494, 105] on span "Generar" at bounding box center [500, 106] width 31 height 8
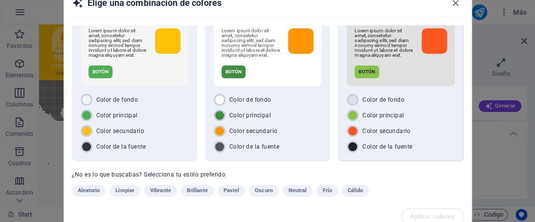
scroll to position [47, 0]
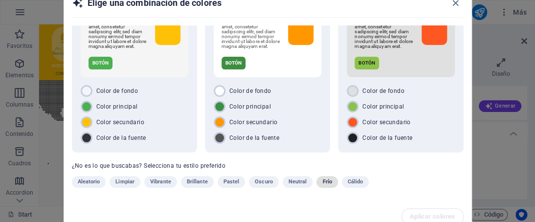
click at [318, 183] on button "Frío" at bounding box center [326, 182] width 21 height 12
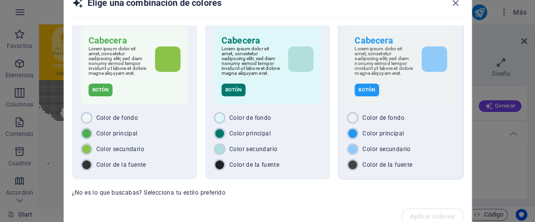
scroll to position [0, 0]
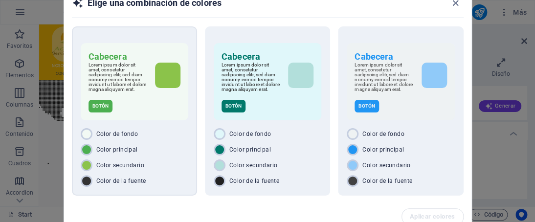
click at [158, 149] on div "Color principal" at bounding box center [135, 150] width 108 height 12
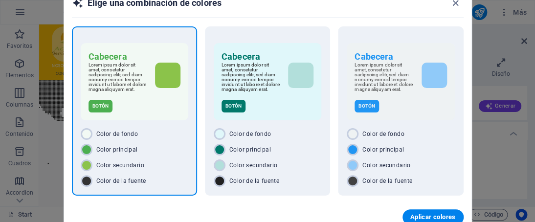
click at [158, 149] on div "Color principal" at bounding box center [135, 150] width 108 height 12
click at [419, 216] on span "Aplicar colores" at bounding box center [432, 217] width 45 height 8
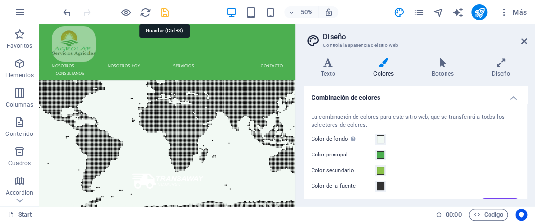
click at [161, 10] on icon "save" at bounding box center [164, 12] width 11 height 11
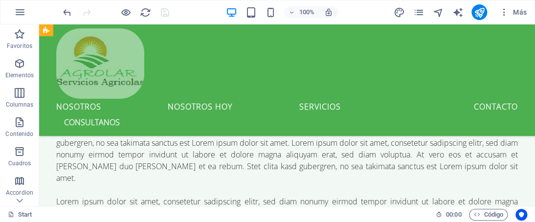
scroll to position [3384, 0]
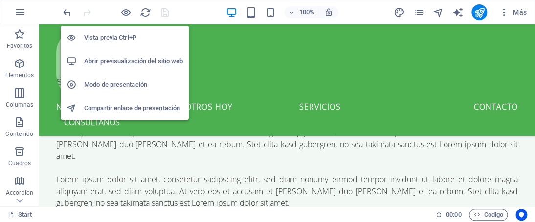
click at [132, 60] on h6 "Abrir previsualización del sitio web" at bounding box center [133, 61] width 99 height 12
